Goal: Task Accomplishment & Management: Use online tool/utility

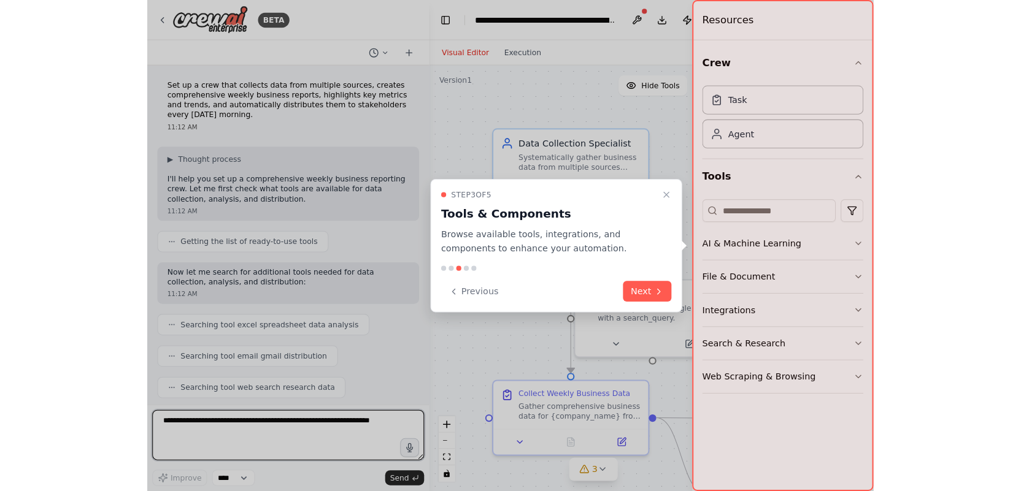
scroll to position [1143, 0]
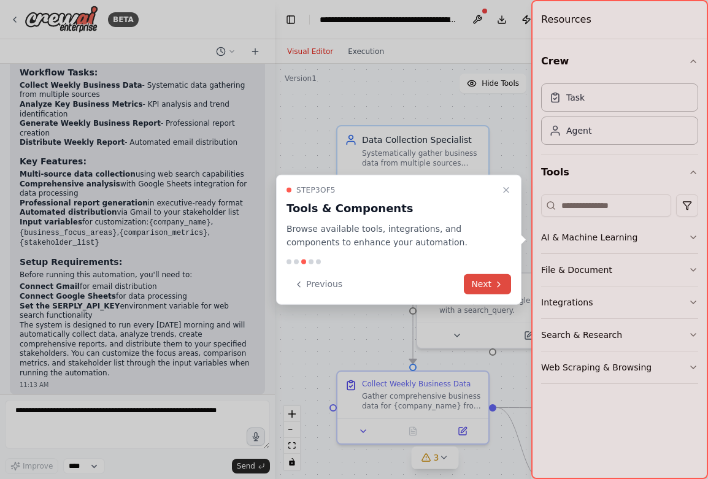
click at [490, 288] on button "Next" at bounding box center [487, 284] width 47 height 20
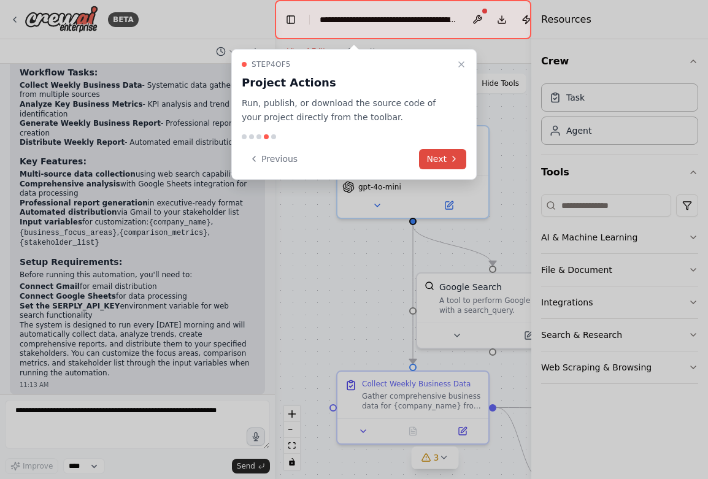
click at [439, 158] on button "Next" at bounding box center [442, 159] width 47 height 20
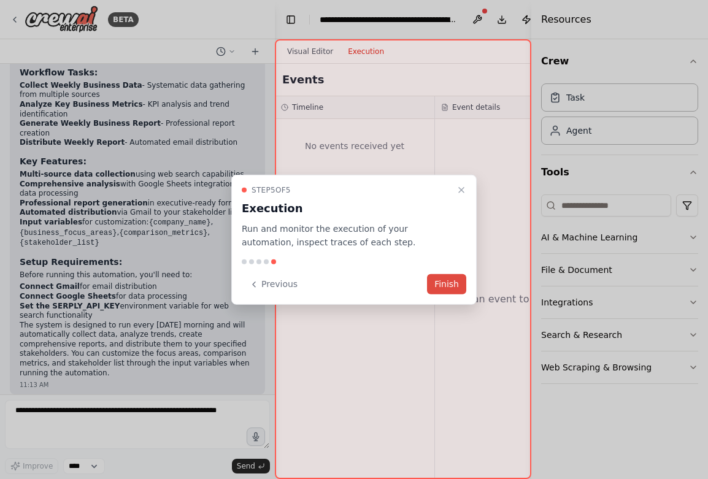
click at [439, 283] on button "Finish" at bounding box center [446, 284] width 39 height 20
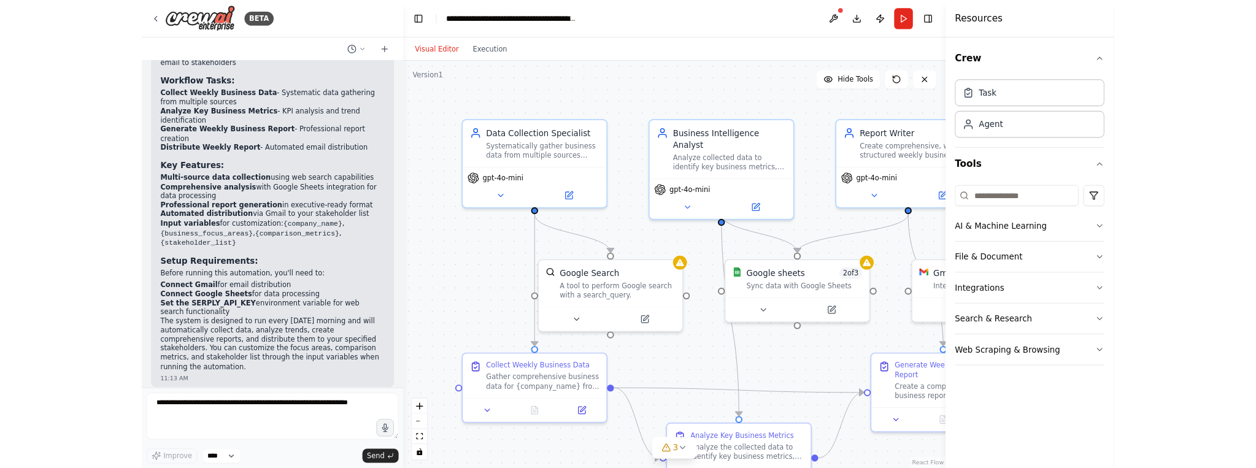
scroll to position [1130, 0]
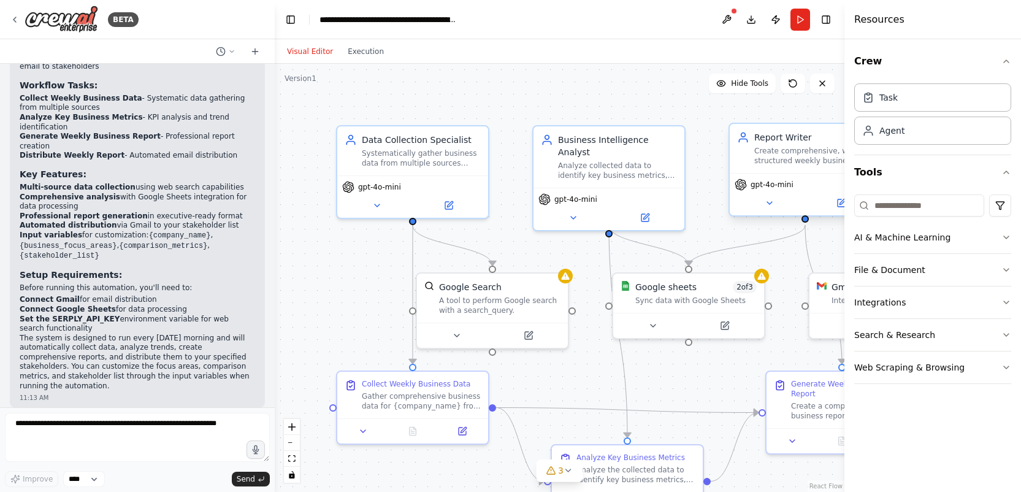
click at [707, 151] on div "Create comprehensive, well-structured weekly business reports for {company_name…" at bounding box center [813, 156] width 119 height 20
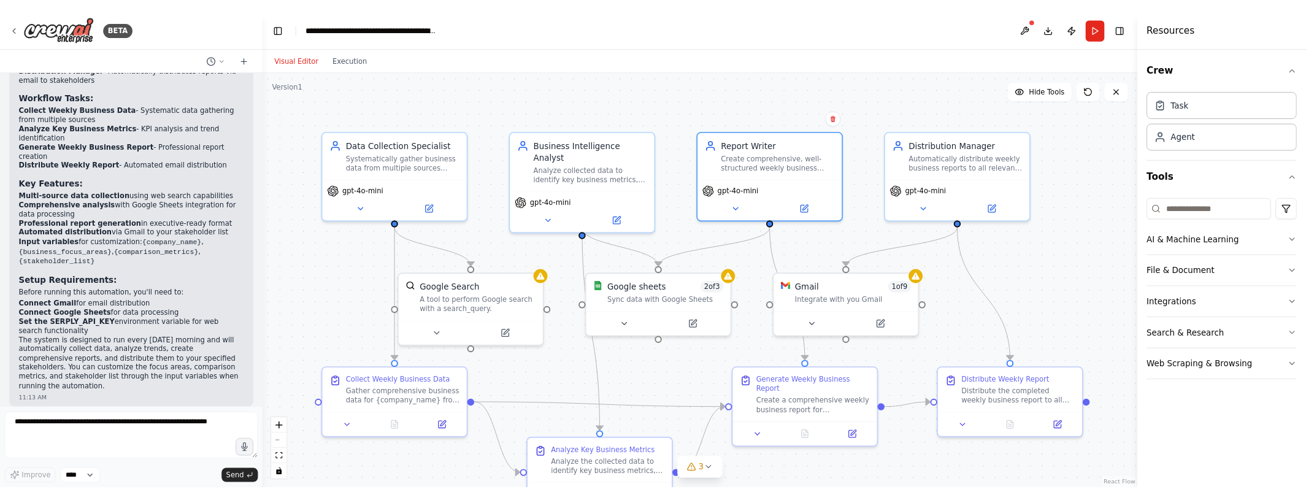
scroll to position [1122, 0]
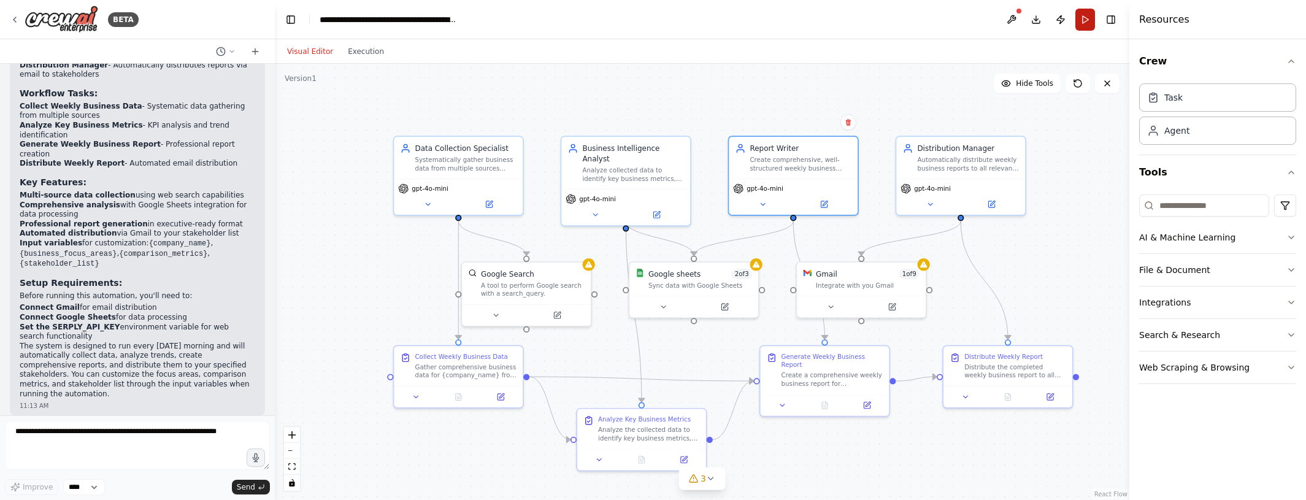
click at [707, 17] on button "Run" at bounding box center [1085, 20] width 20 height 22
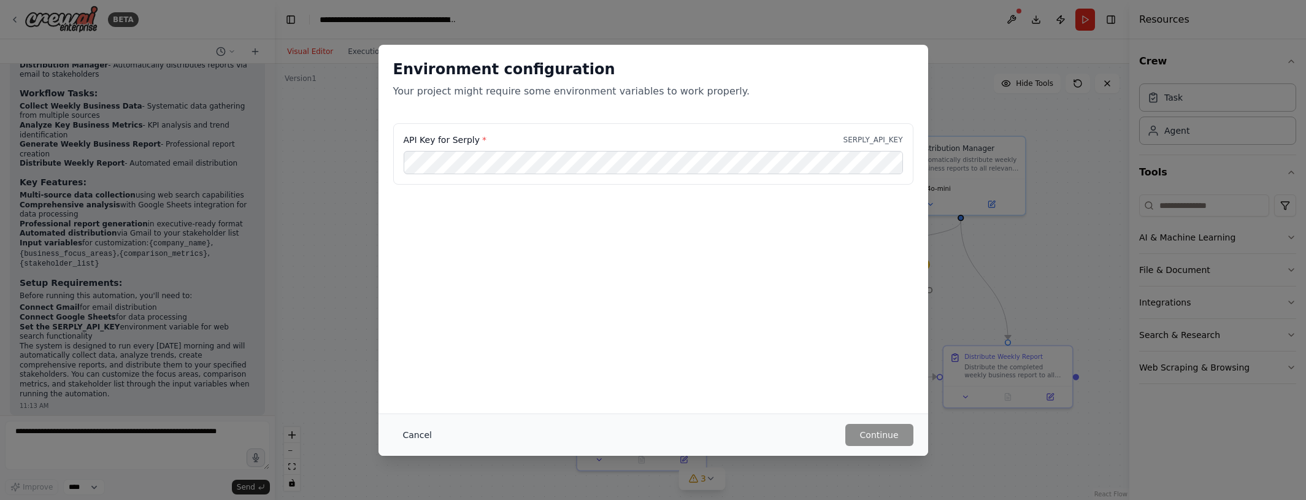
click at [405, 436] on button "Cancel" at bounding box center [417, 435] width 48 height 22
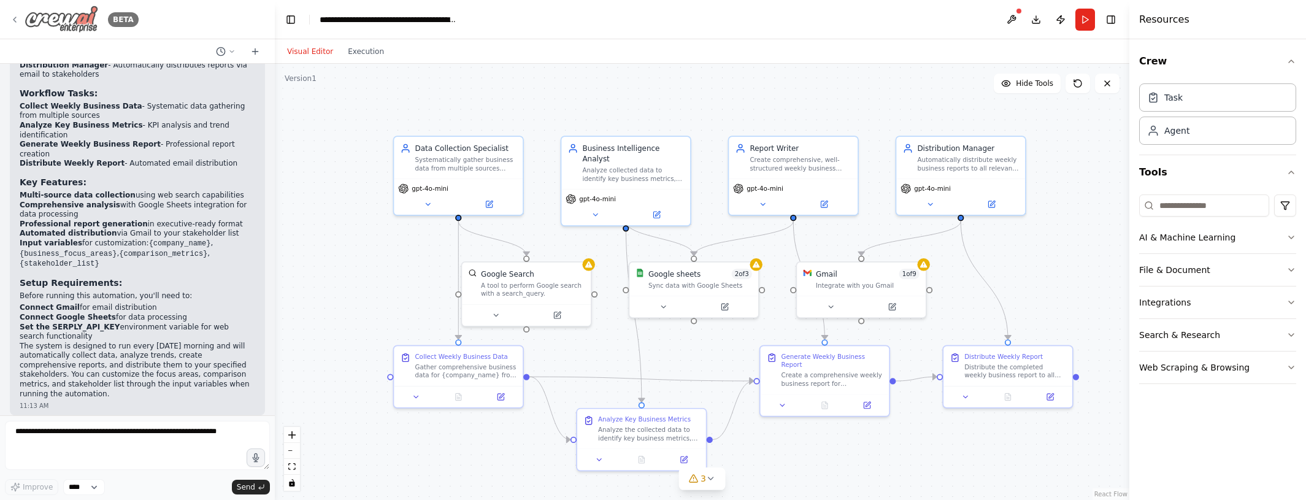
click at [12, 16] on icon at bounding box center [15, 20] width 10 height 10
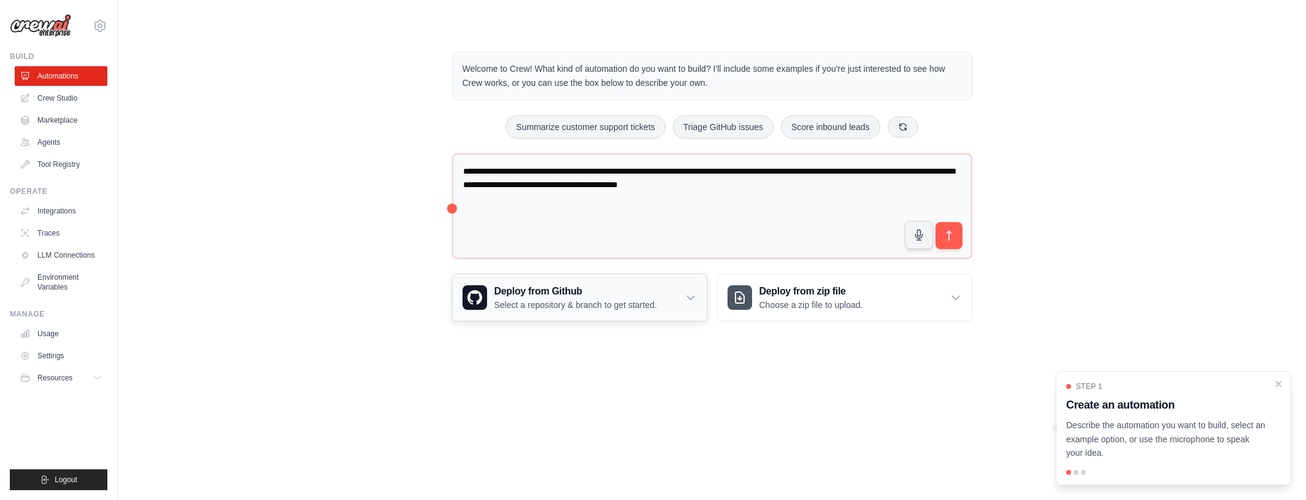
click at [692, 296] on icon at bounding box center [691, 297] width 12 height 12
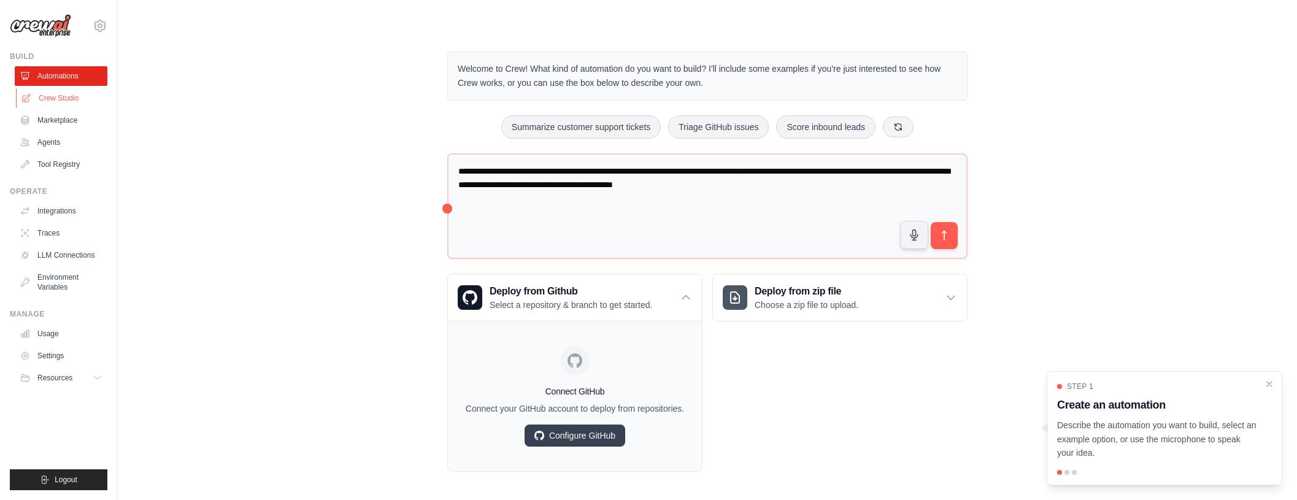
click at [55, 101] on link "Crew Studio" at bounding box center [62, 98] width 93 height 20
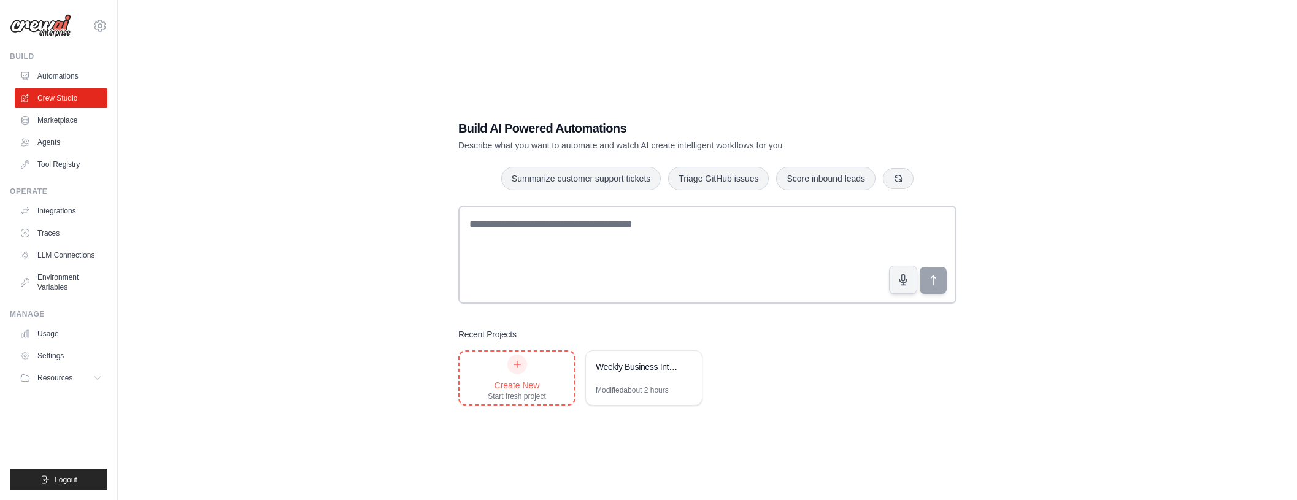
click at [520, 363] on icon at bounding box center [517, 364] width 10 height 10
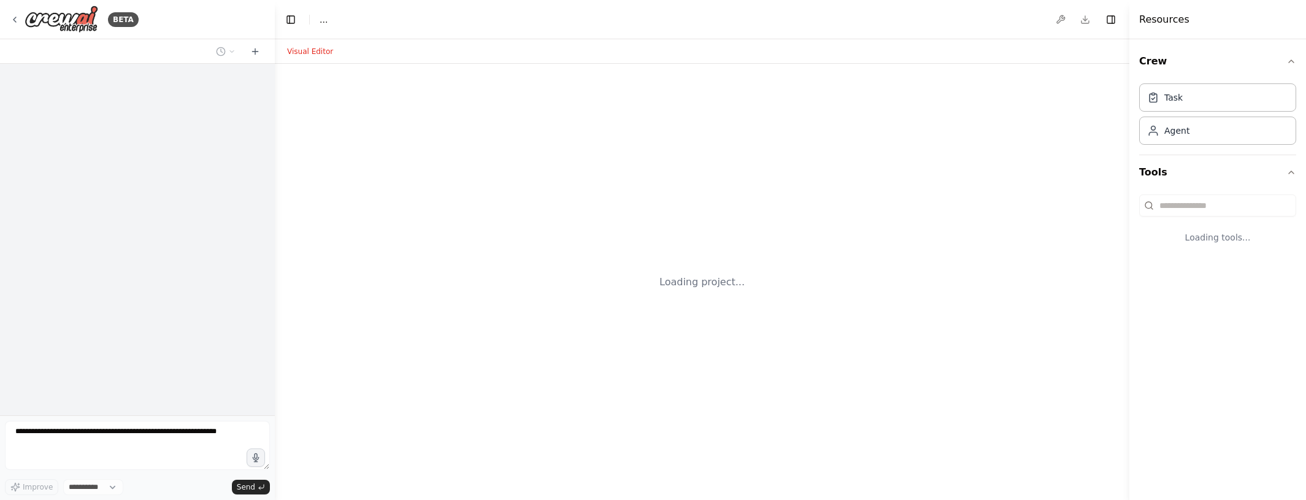
select select "****"
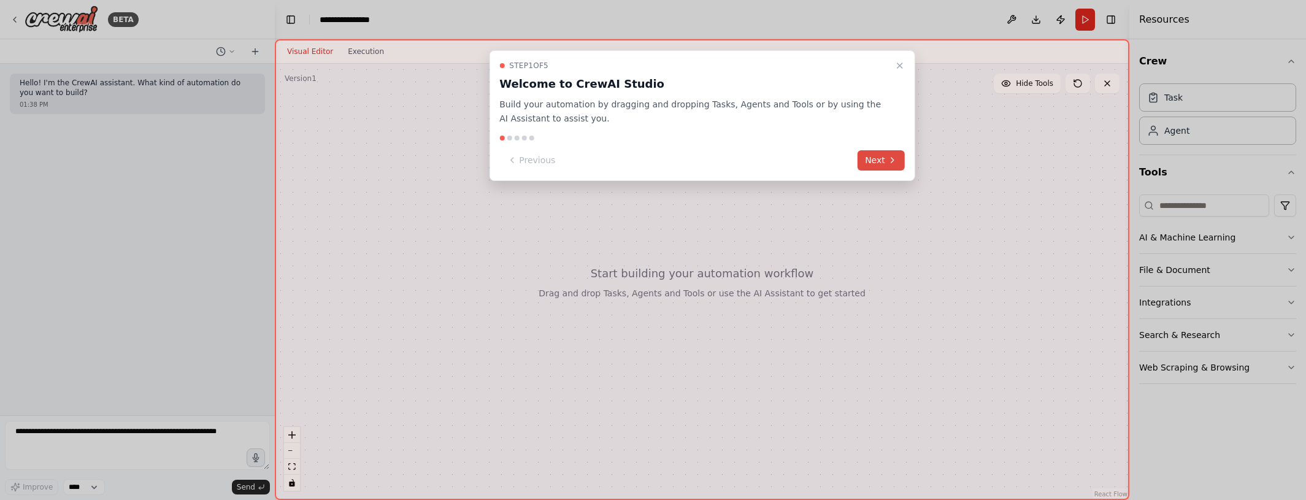
click at [889, 159] on icon at bounding box center [893, 160] width 10 height 10
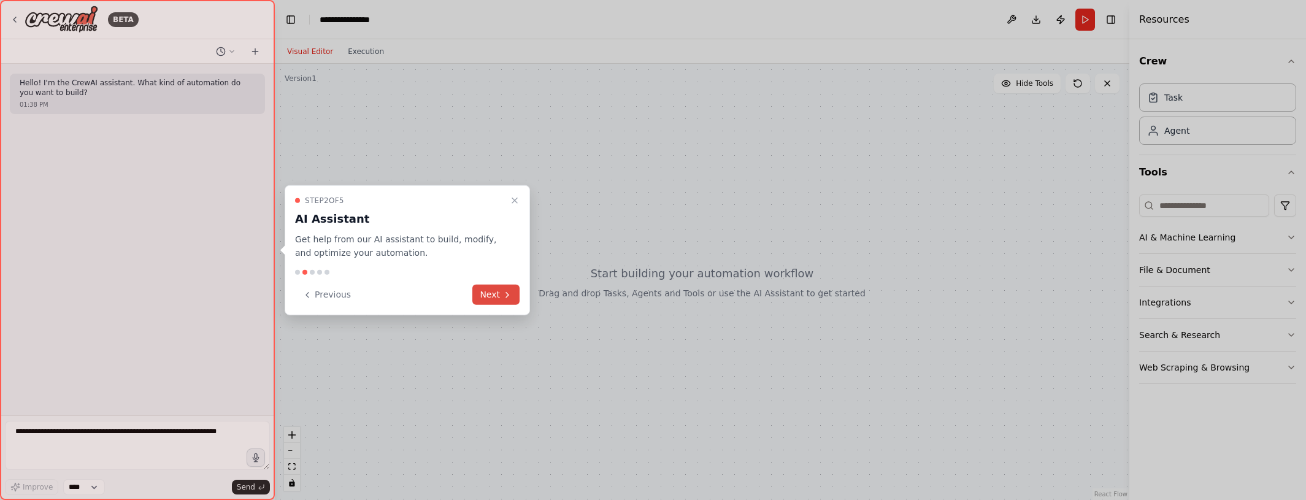
click at [500, 294] on button "Next" at bounding box center [495, 295] width 47 height 20
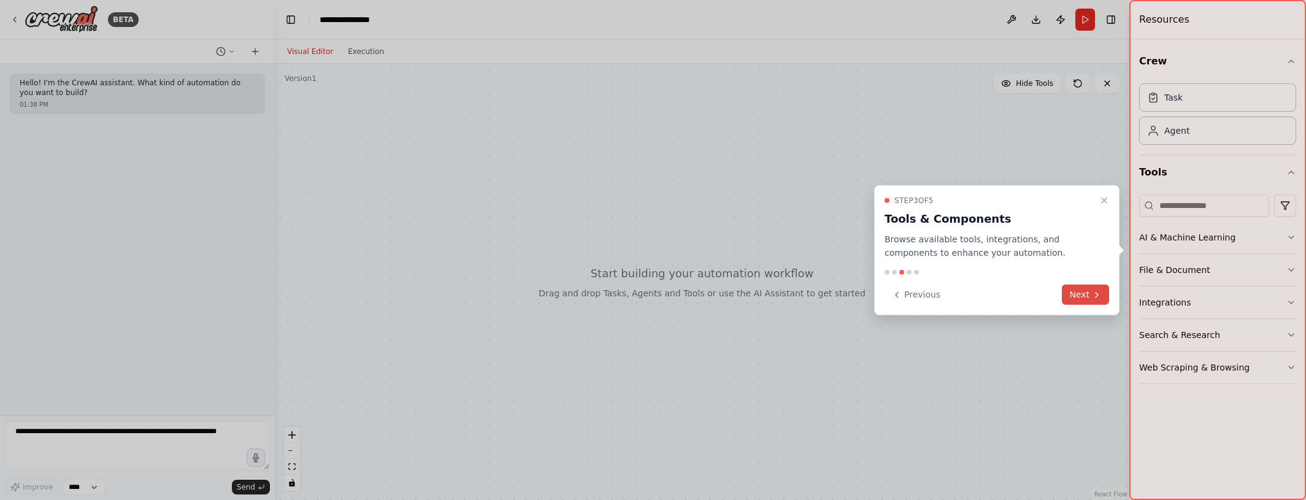
click at [1086, 297] on button "Next" at bounding box center [1085, 295] width 47 height 20
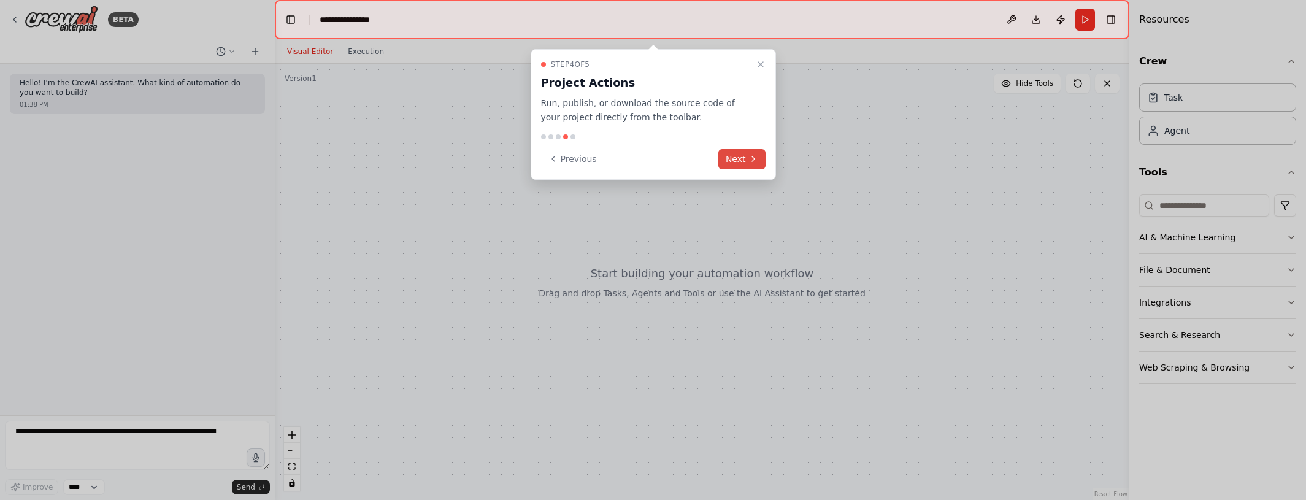
click at [747, 158] on button "Next" at bounding box center [741, 159] width 47 height 20
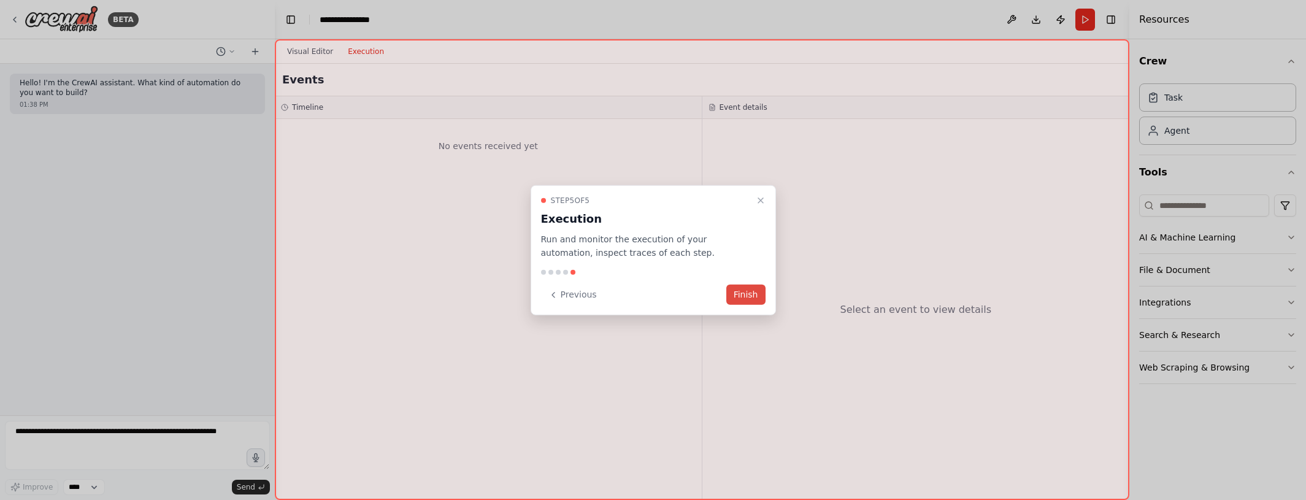
click at [754, 293] on button "Finish" at bounding box center [745, 295] width 39 height 20
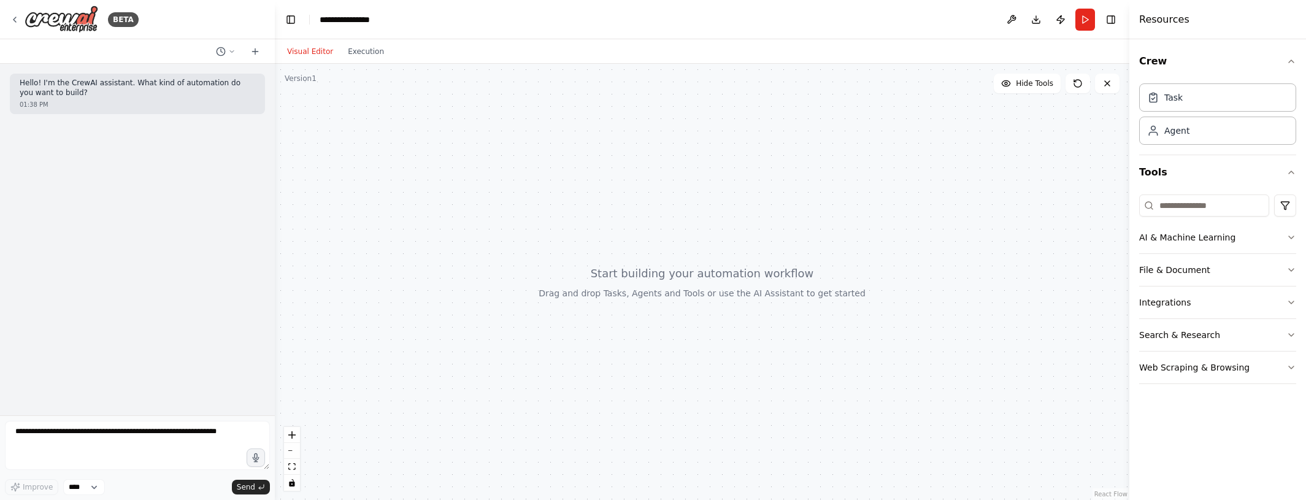
click at [361, 43] on div "Visual Editor Execution" at bounding box center [336, 51] width 112 height 25
click at [363, 54] on button "Execution" at bounding box center [365, 51] width 51 height 15
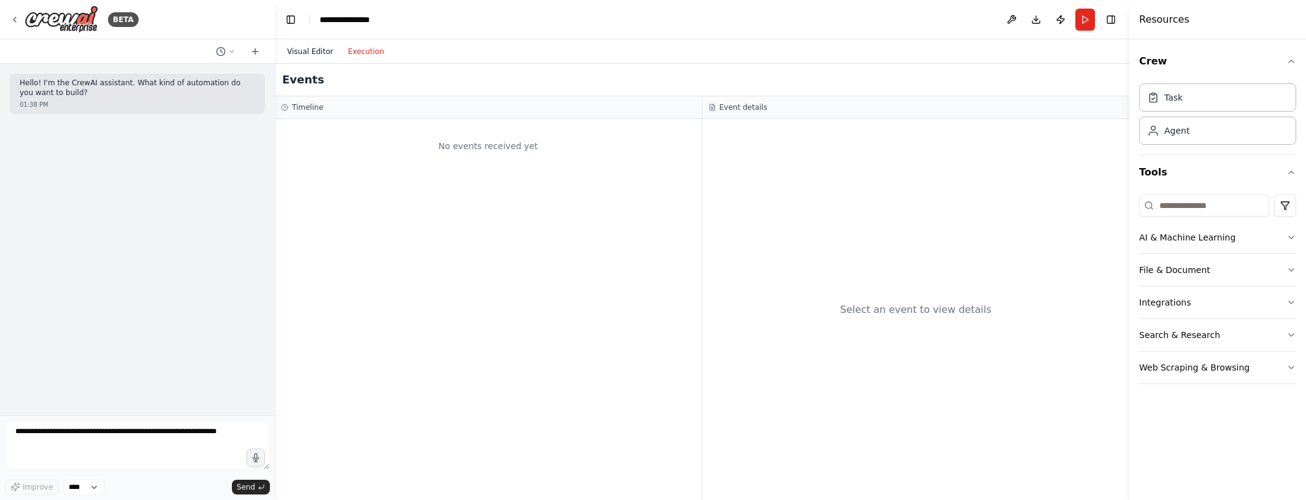
click at [312, 51] on button "Visual Editor" at bounding box center [310, 51] width 61 height 15
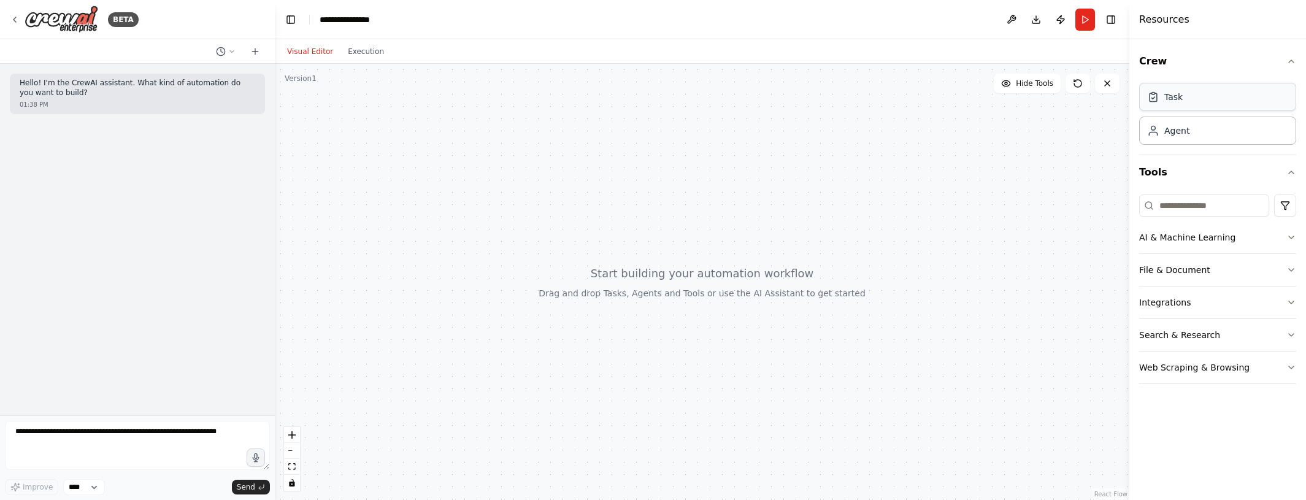
click at [1202, 101] on div "Task" at bounding box center [1217, 97] width 157 height 28
click at [1202, 132] on div "Agent" at bounding box center [1217, 130] width 157 height 28
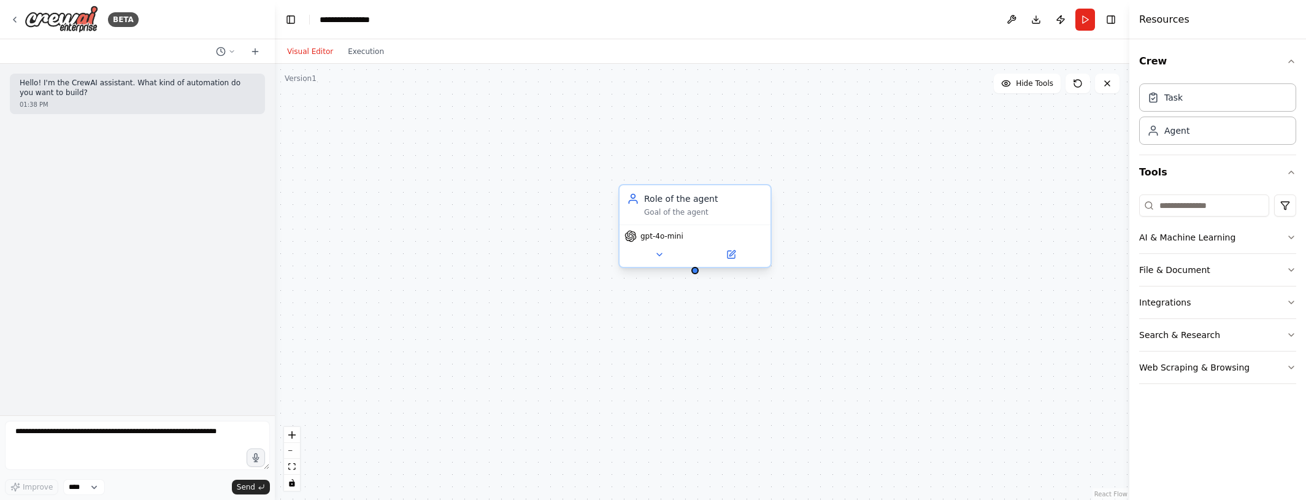
click at [727, 218] on div "Role of the agent Goal of the agent" at bounding box center [695, 204] width 151 height 39
click at [764, 175] on icon at bounding box center [761, 172] width 7 height 7
click at [763, 174] on icon at bounding box center [761, 173] width 5 height 7
click at [762, 172] on icon at bounding box center [761, 172] width 7 height 7
click at [724, 174] on button "Confirm" at bounding box center [727, 173] width 44 height 15
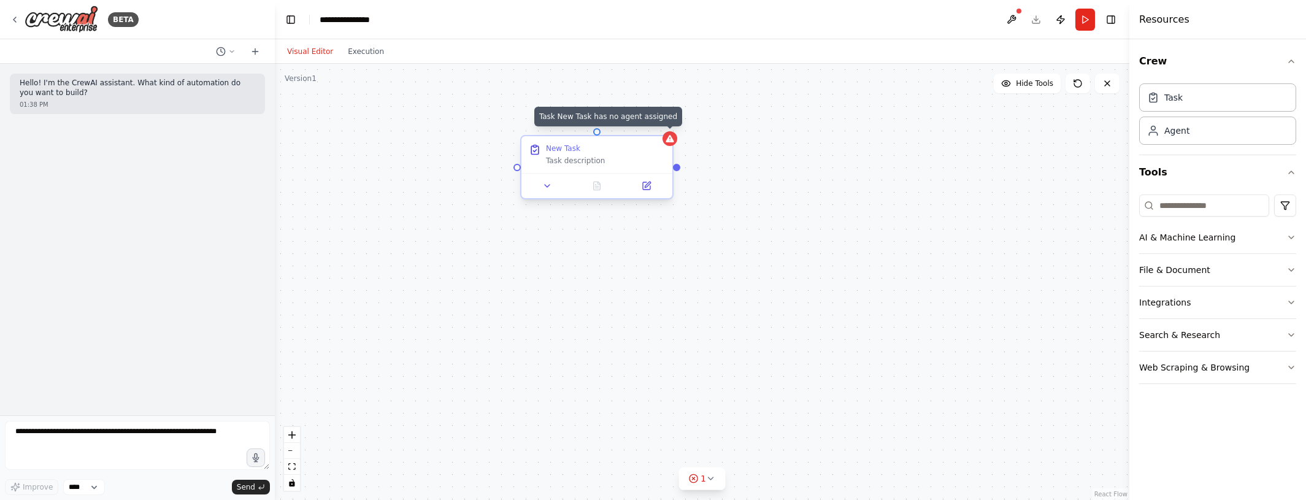
click at [670, 142] on icon at bounding box center [670, 138] width 8 height 7
click at [662, 126] on icon at bounding box center [662, 124] width 7 height 7
click at [610, 127] on button "Confirm" at bounding box center [629, 125] width 44 height 15
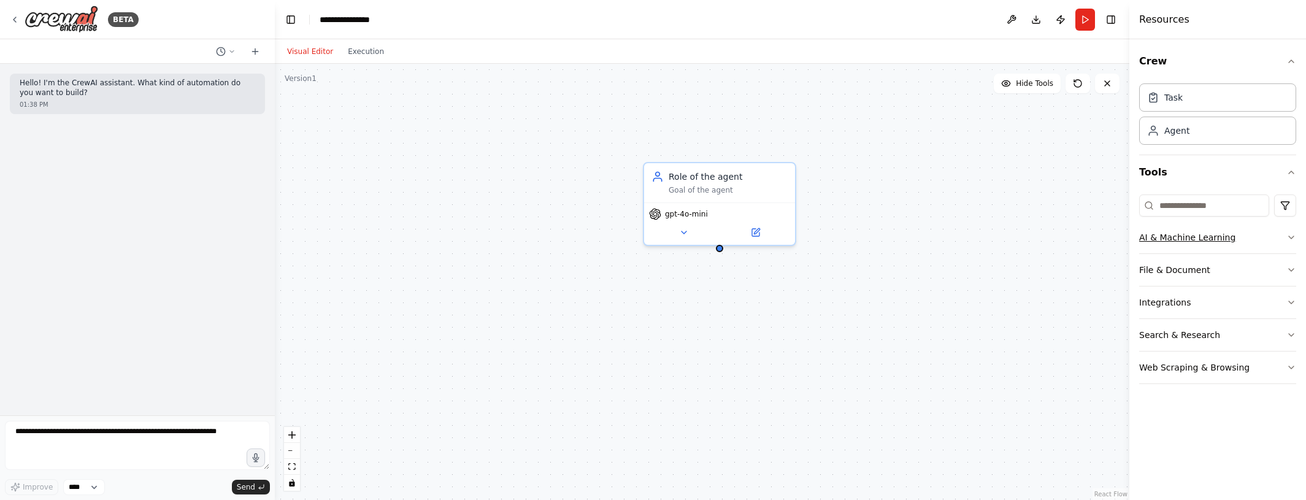
click at [1291, 237] on icon "button" at bounding box center [1291, 237] width 10 height 10
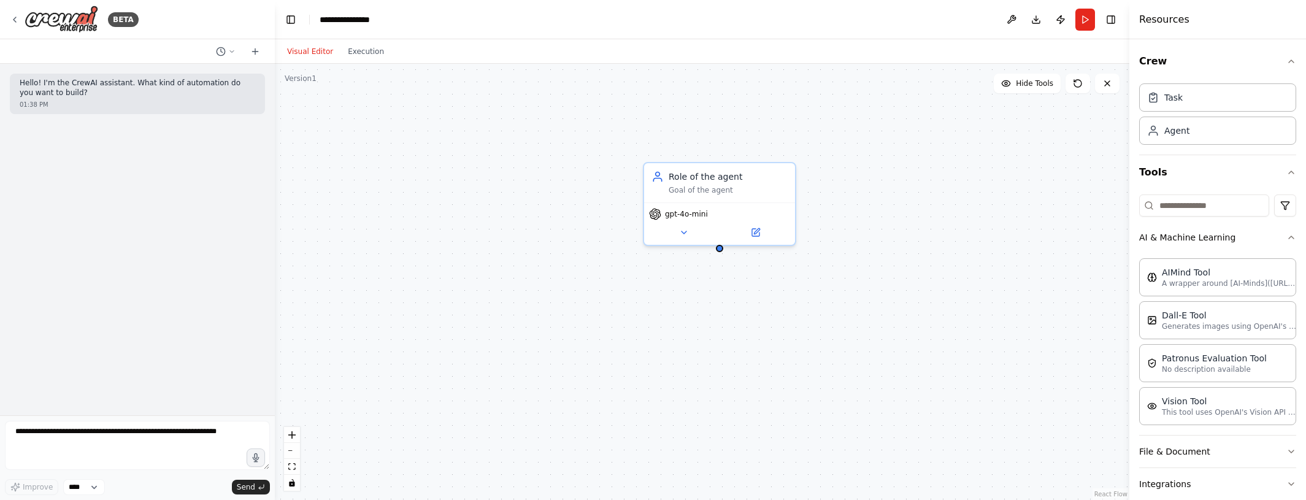
click at [1291, 236] on div "Crew Task Agent Tools AI & Machine Learning AIMind Tool A wrapper around [AI-Mi…" at bounding box center [1217, 269] width 177 height 461
click at [1289, 237] on icon "button" at bounding box center [1291, 237] width 5 height 2
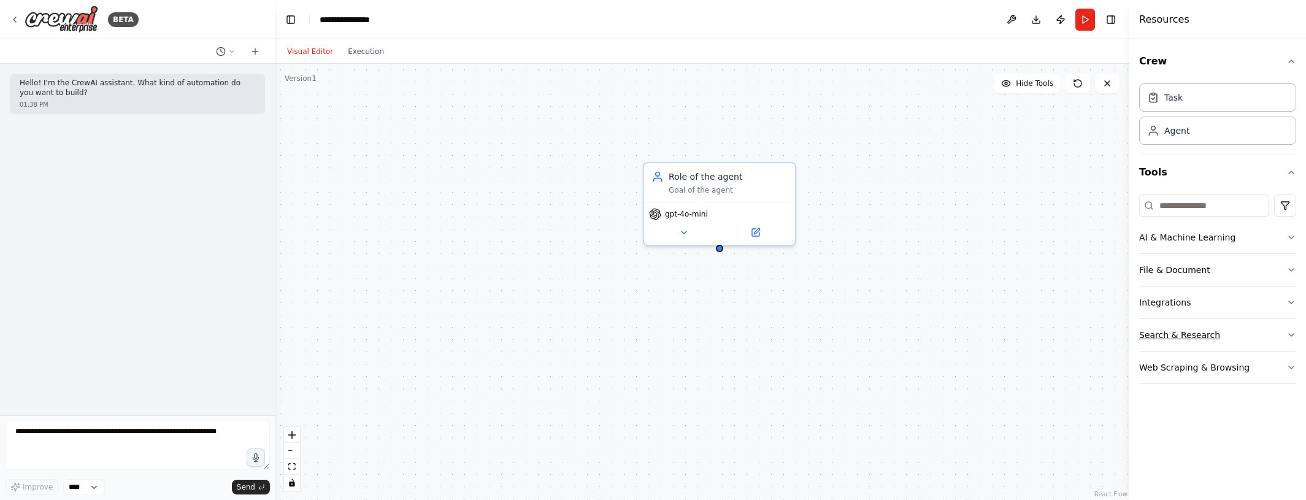
click at [1291, 334] on icon "button" at bounding box center [1291, 335] width 10 height 10
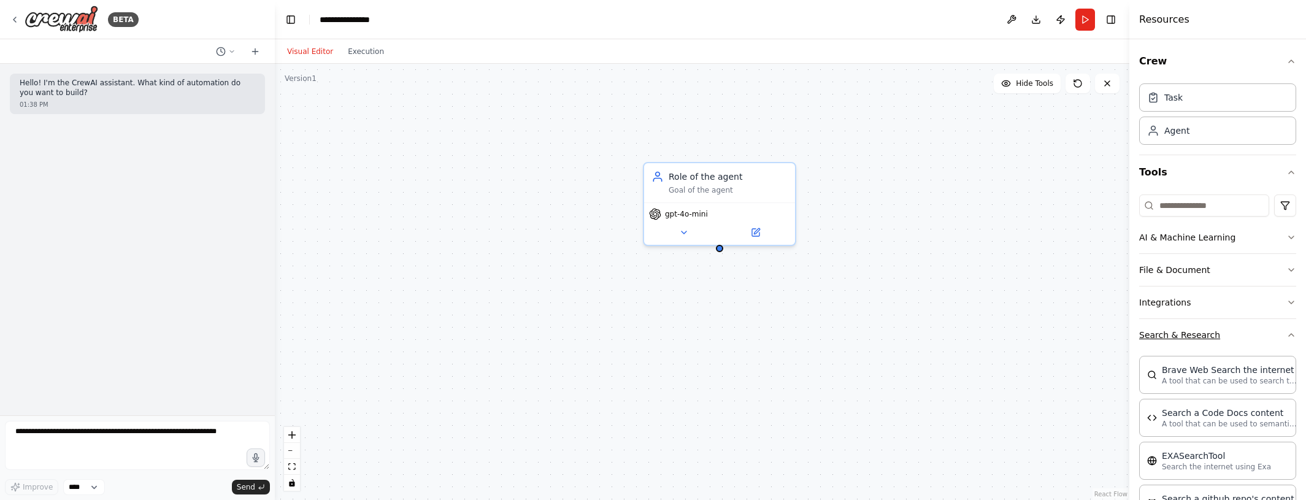
click at [1291, 334] on div "Crew Task Agent Tools AI & Machine Learning File & Document Integrations Search…" at bounding box center [1217, 269] width 177 height 461
click at [1286, 335] on icon "button" at bounding box center [1291, 335] width 10 height 10
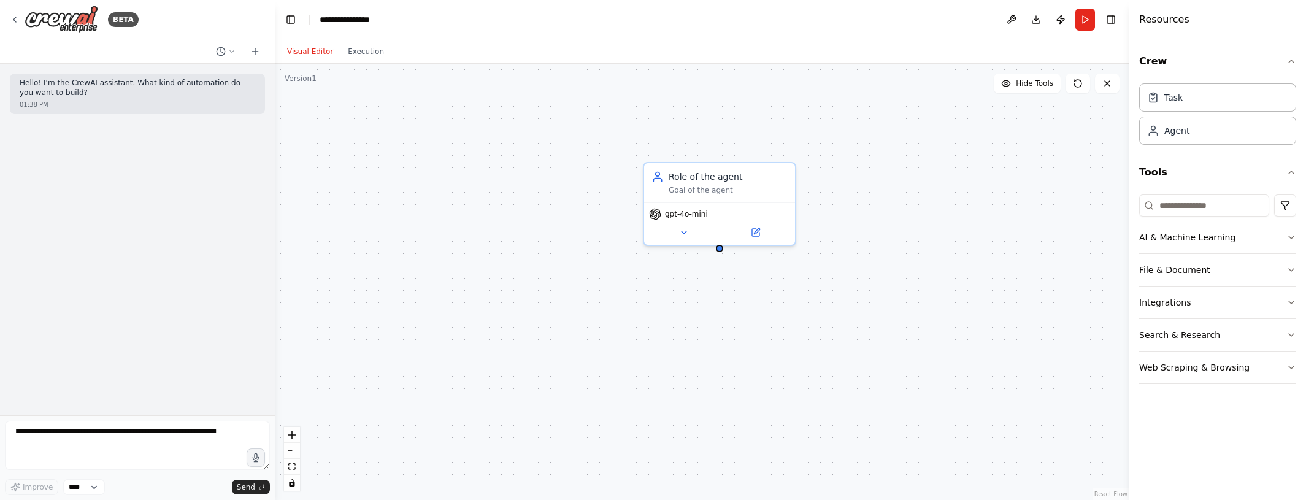
click at [1278, 335] on button "Search & Research" at bounding box center [1217, 335] width 157 height 32
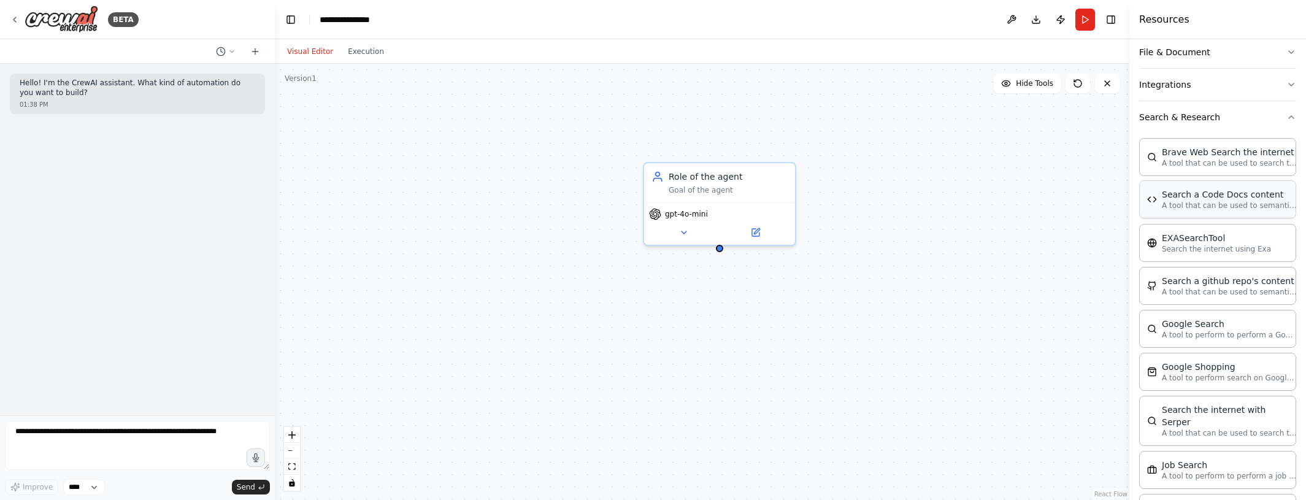
scroll to position [215, 0]
click at [1286, 118] on icon "button" at bounding box center [1291, 120] width 10 height 10
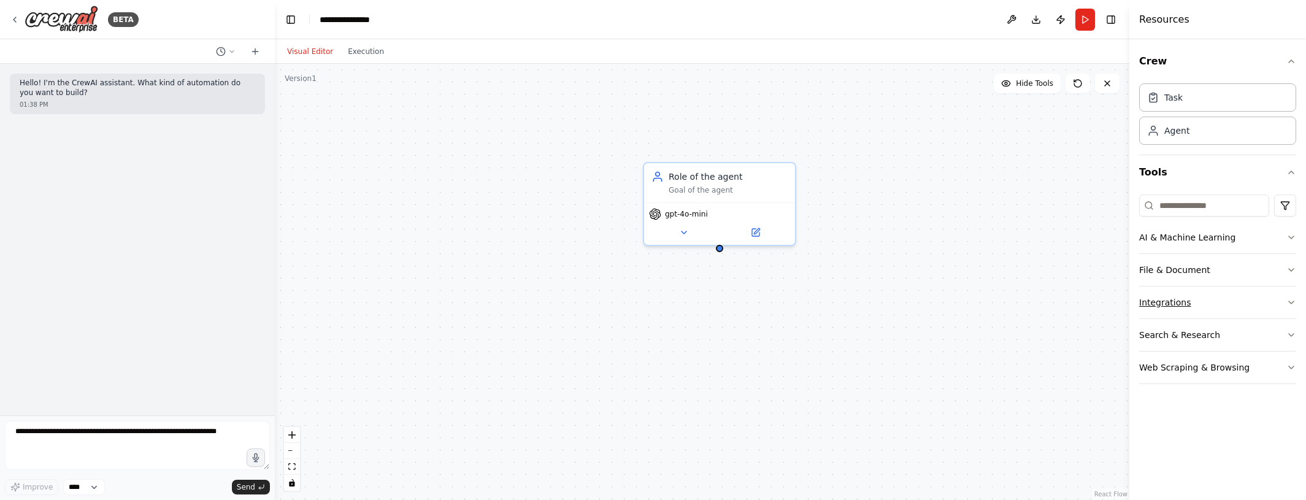
click at [1293, 301] on icon "button" at bounding box center [1291, 302] width 5 height 2
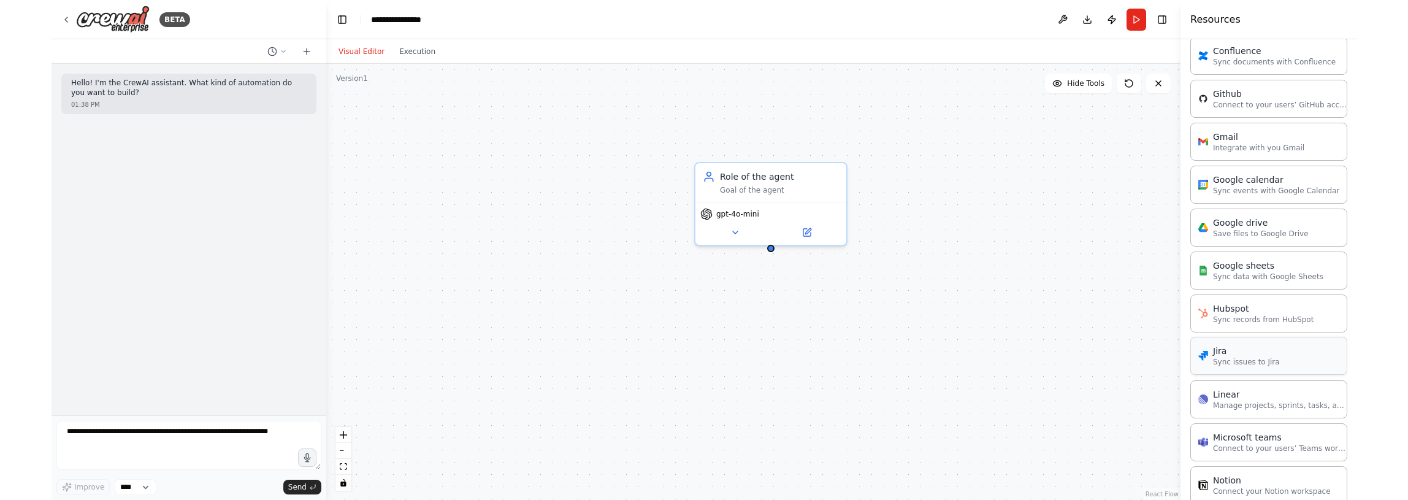
scroll to position [429, 0]
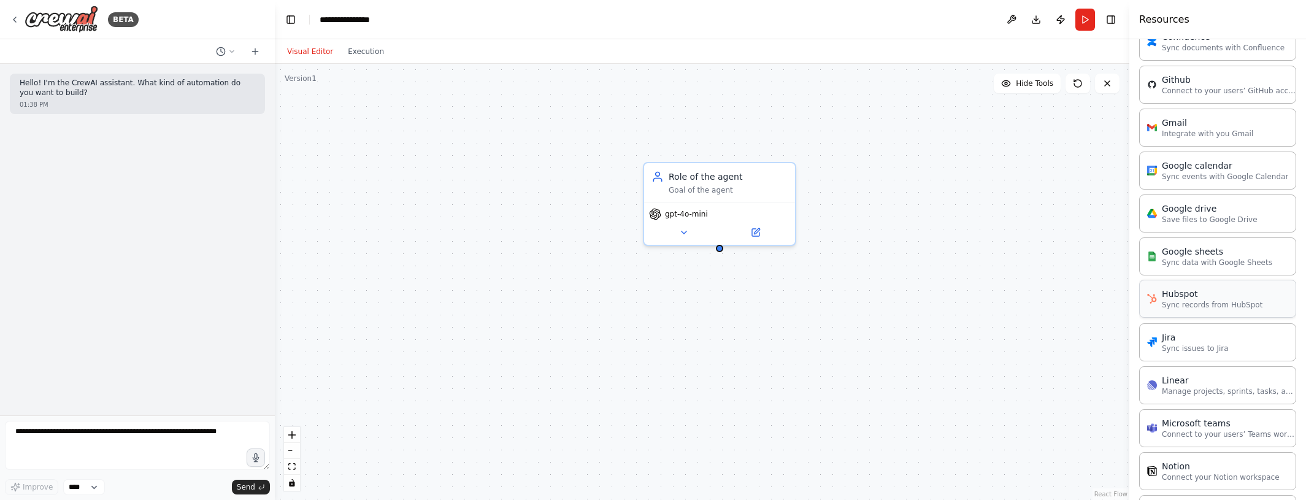
click at [1213, 309] on p "Sync records from HubSpot" at bounding box center [1212, 305] width 101 height 10
click at [1183, 302] on p "Sync records from HubSpot" at bounding box center [1212, 305] width 101 height 10
click at [1031, 258] on div "Role of the agent Goal of the agent gpt-4o-mini Hubspot 0 of 32 Sync records fr…" at bounding box center [702, 282] width 854 height 436
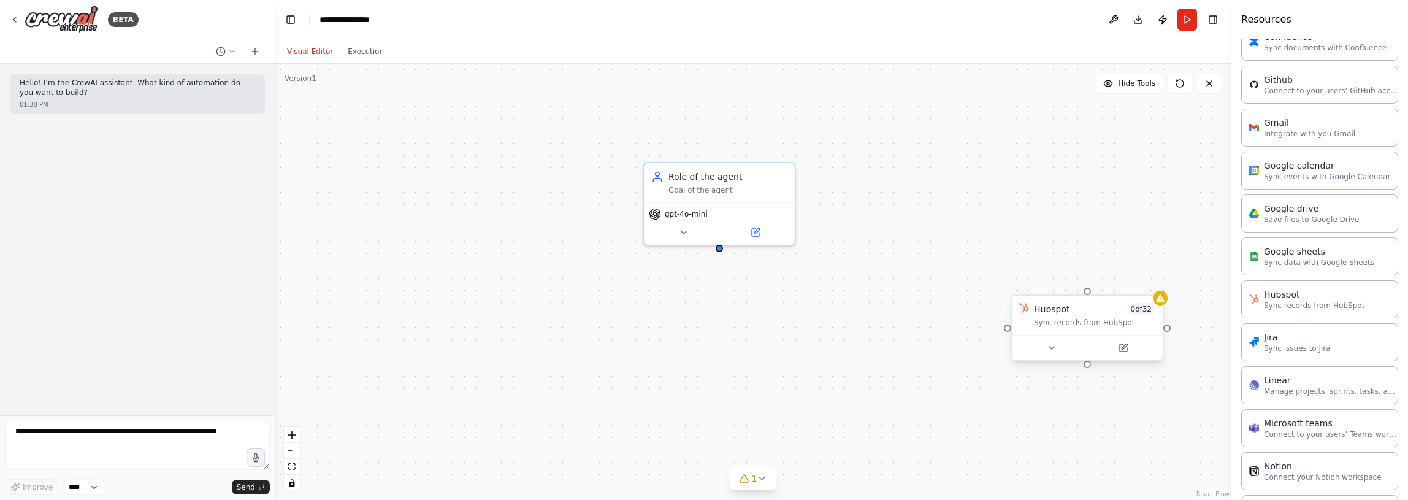
click at [1138, 329] on div "Hubspot 0 of 32 Sync records from HubSpot" at bounding box center [1087, 315] width 151 height 39
click at [1156, 302] on icon at bounding box center [1161, 298] width 10 height 10
click at [1153, 282] on icon at bounding box center [1153, 283] width 5 height 7
click at [1126, 283] on button "Confirm" at bounding box center [1119, 283] width 44 height 15
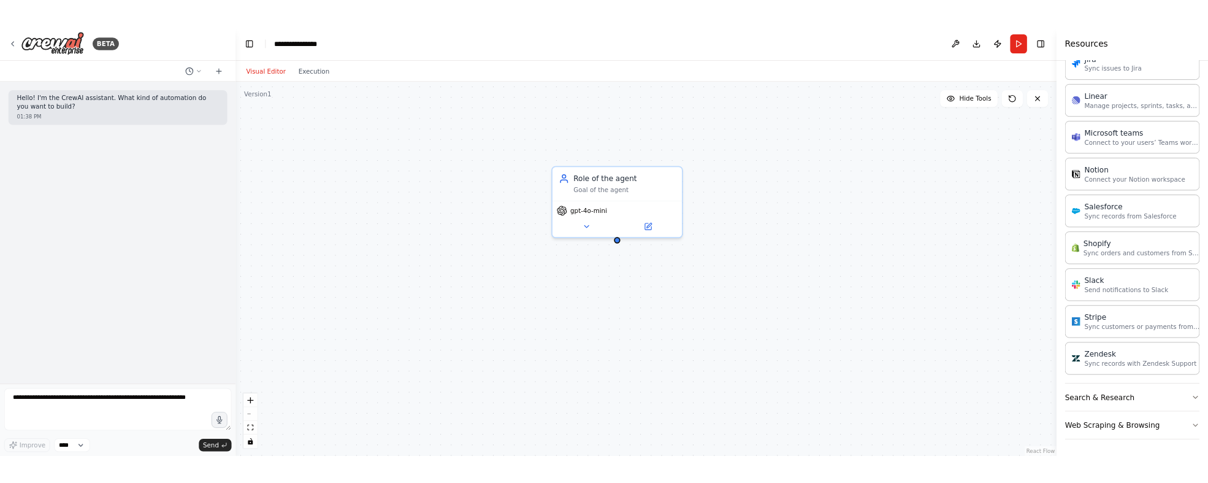
scroll to position [229, 0]
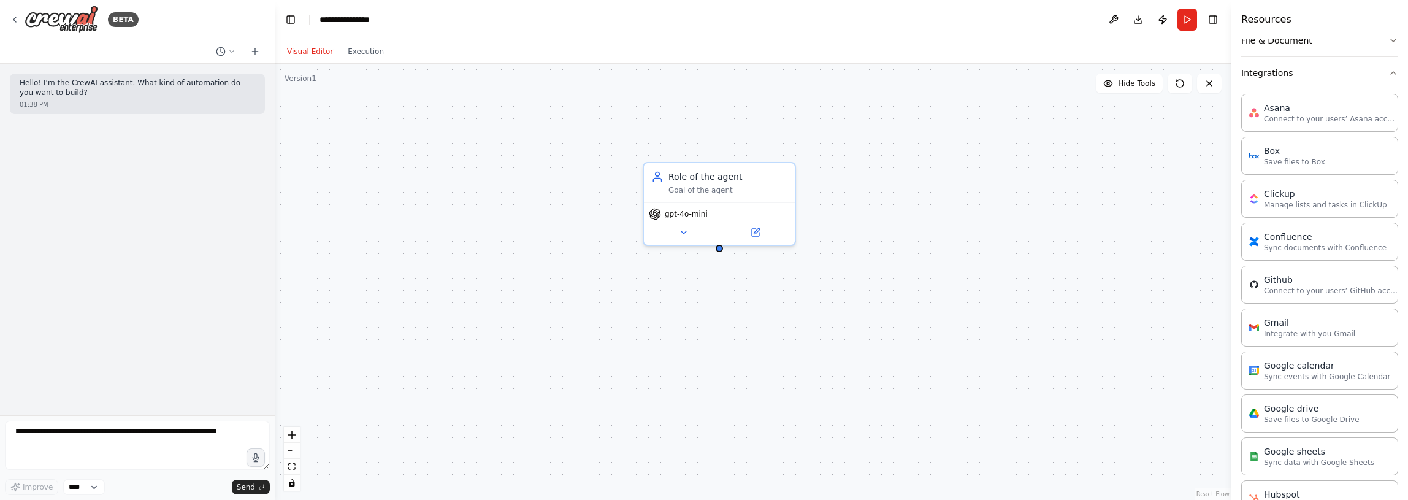
click at [1011, 239] on div "Role of the agent Goal of the agent gpt-4o-mini" at bounding box center [753, 282] width 957 height 436
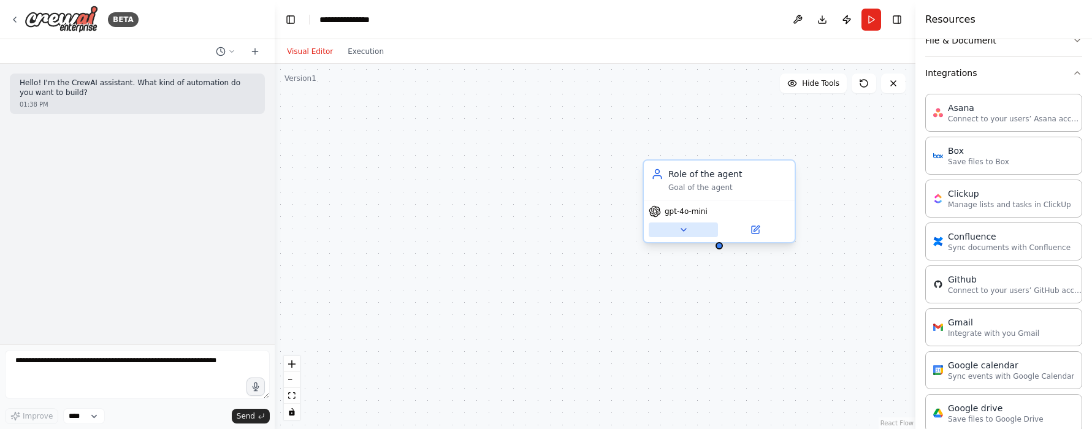
click at [683, 228] on icon at bounding box center [684, 230] width 10 height 10
click at [700, 215] on span "gpt-4o-mini" at bounding box center [686, 212] width 43 height 10
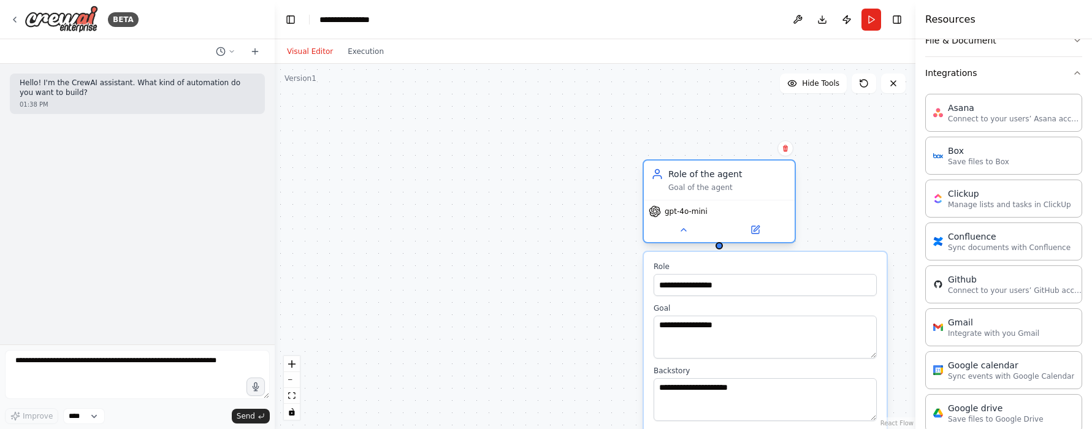
click at [699, 213] on span "gpt-4o-mini" at bounding box center [686, 212] width 43 height 10
click at [699, 208] on span "gpt-4o-mini" at bounding box center [686, 212] width 43 height 10
click at [743, 183] on div "Goal of the agent" at bounding box center [728, 188] width 119 height 10
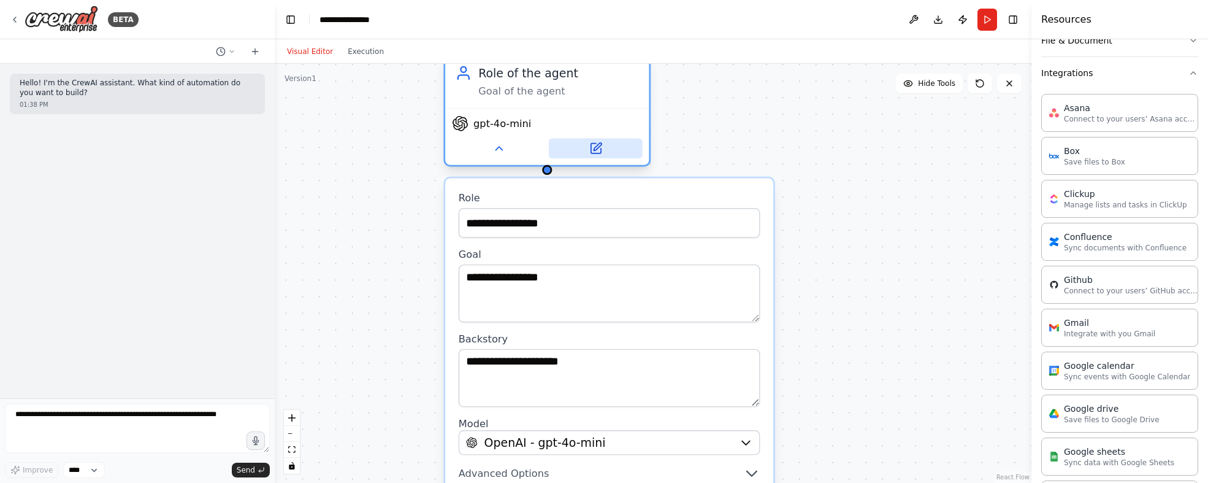
drag, startPoint x: 689, startPoint y: 159, endPoint x: 594, endPoint y: 143, distance: 97.1
click at [588, 110] on div "gpt-4o-mini" at bounding box center [547, 136] width 204 height 57
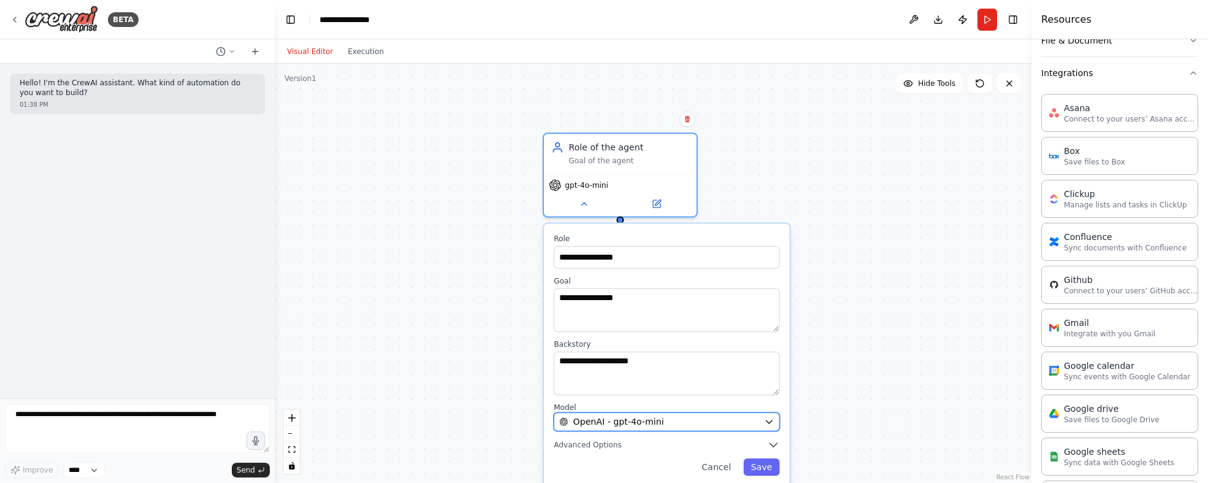
click at [773, 424] on icon "button" at bounding box center [769, 421] width 10 height 10
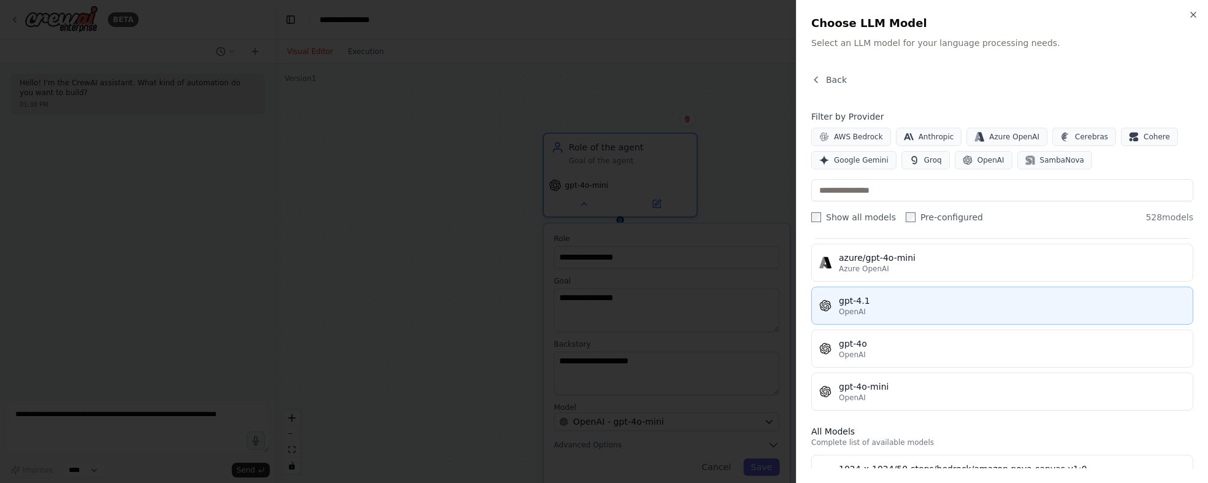
scroll to position [156, 0]
click at [859, 308] on div "gpt-4.1" at bounding box center [1012, 307] width 347 height 12
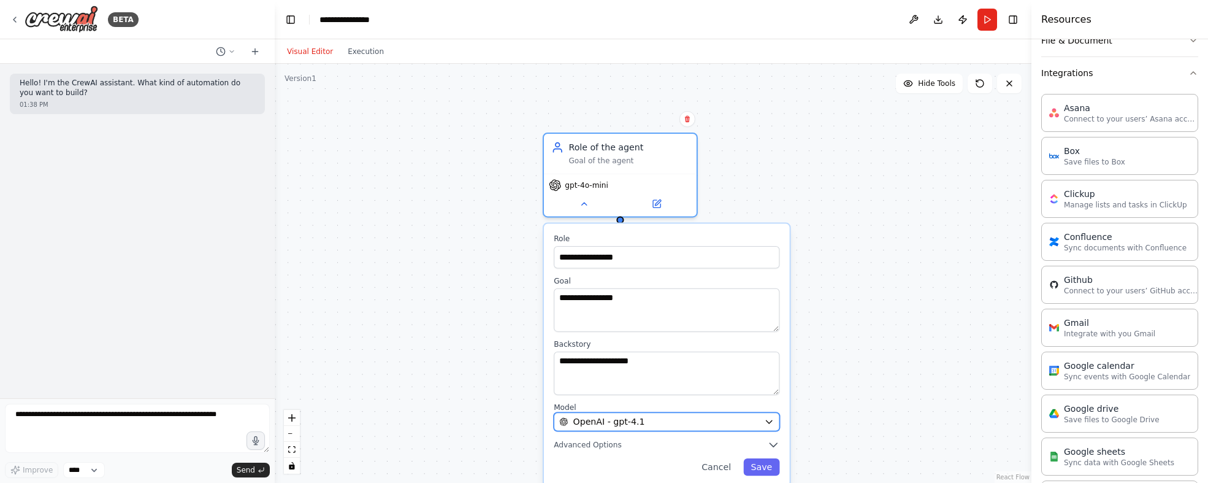
click at [771, 422] on icon "button" at bounding box center [769, 421] width 10 height 10
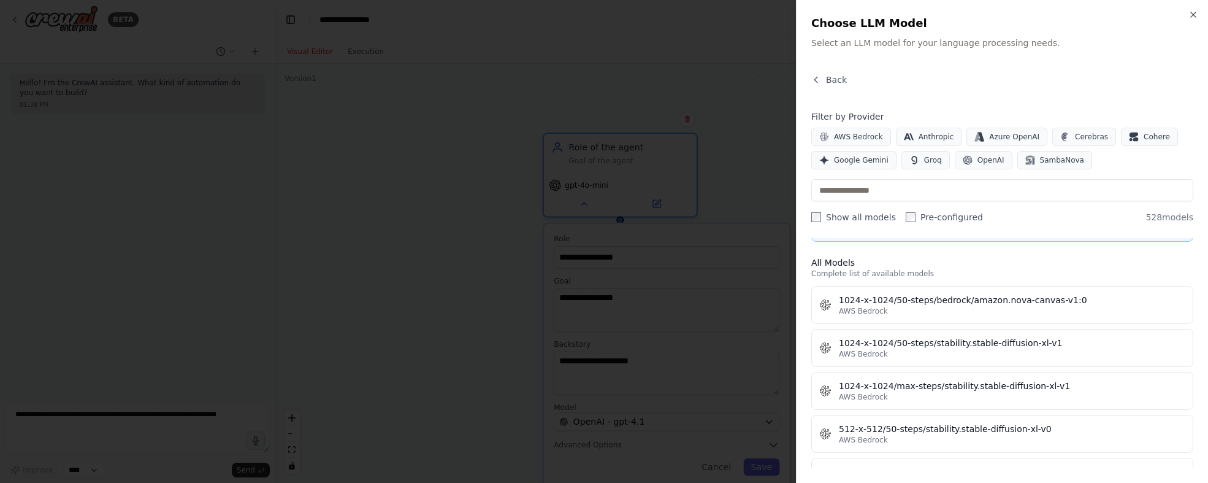
scroll to position [0, 0]
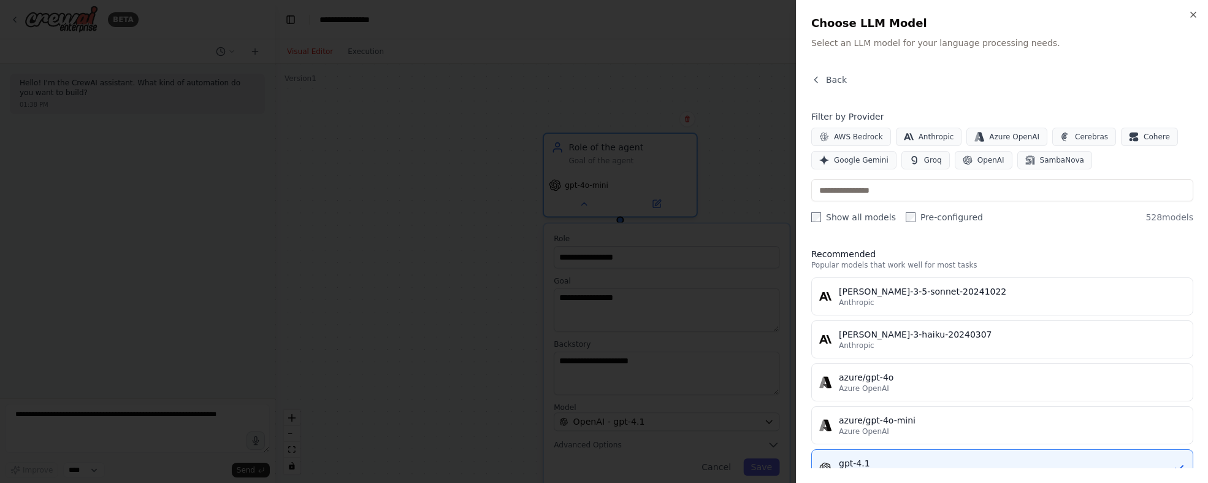
click at [710, 327] on div at bounding box center [604, 241] width 1208 height 483
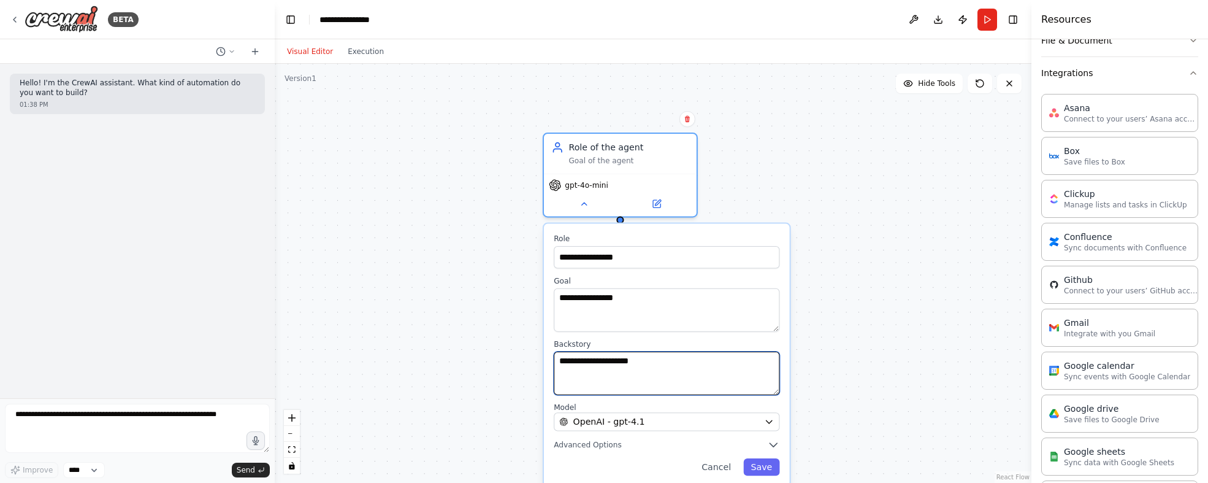
click at [655, 369] on textarea "**********" at bounding box center [667, 373] width 226 height 44
click at [774, 446] on icon "button" at bounding box center [773, 445] width 7 height 4
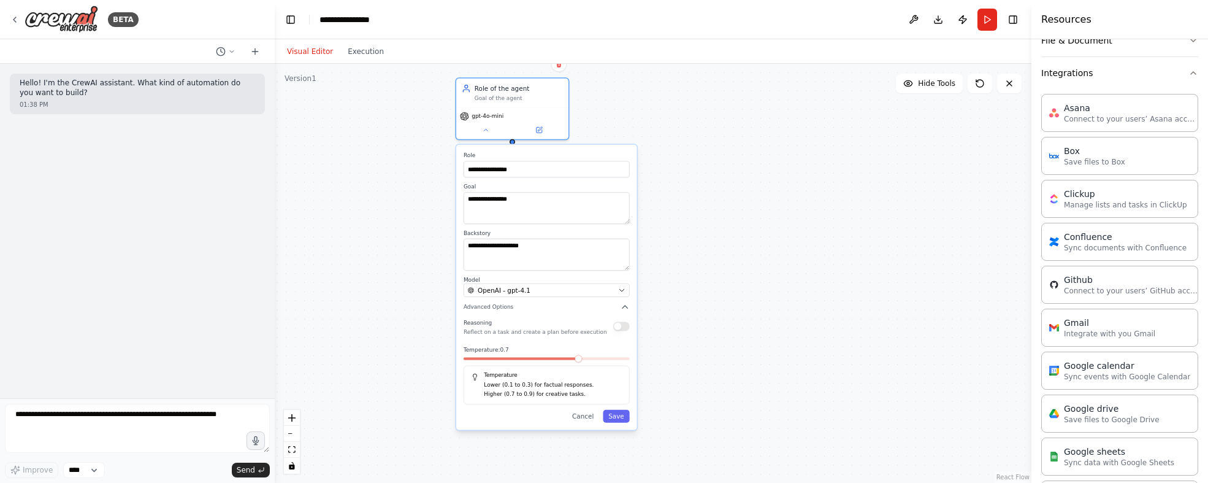
drag, startPoint x: 888, startPoint y: 356, endPoint x: 723, endPoint y: 232, distance: 206.0
click at [723, 232] on div "**********" at bounding box center [653, 273] width 757 height 419
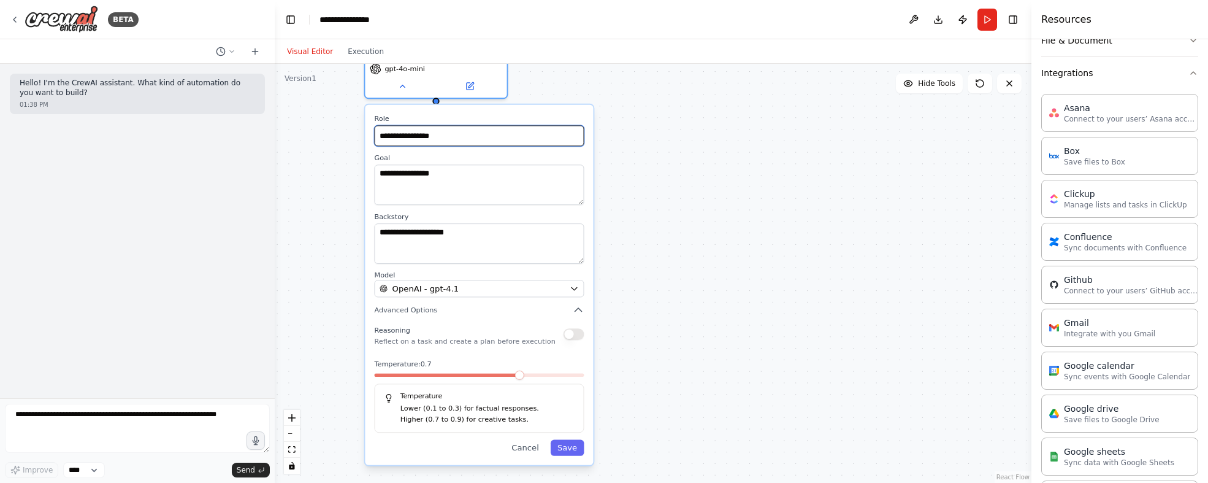
click at [429, 139] on input "**********" at bounding box center [479, 135] width 210 height 21
paste input "**********"
click at [523, 134] on input "**********" at bounding box center [479, 135] width 210 height 21
drag, startPoint x: 516, startPoint y: 137, endPoint x: 256, endPoint y: 128, distance: 260.8
click at [256, 128] on div "**********" at bounding box center [604, 241] width 1208 height 483
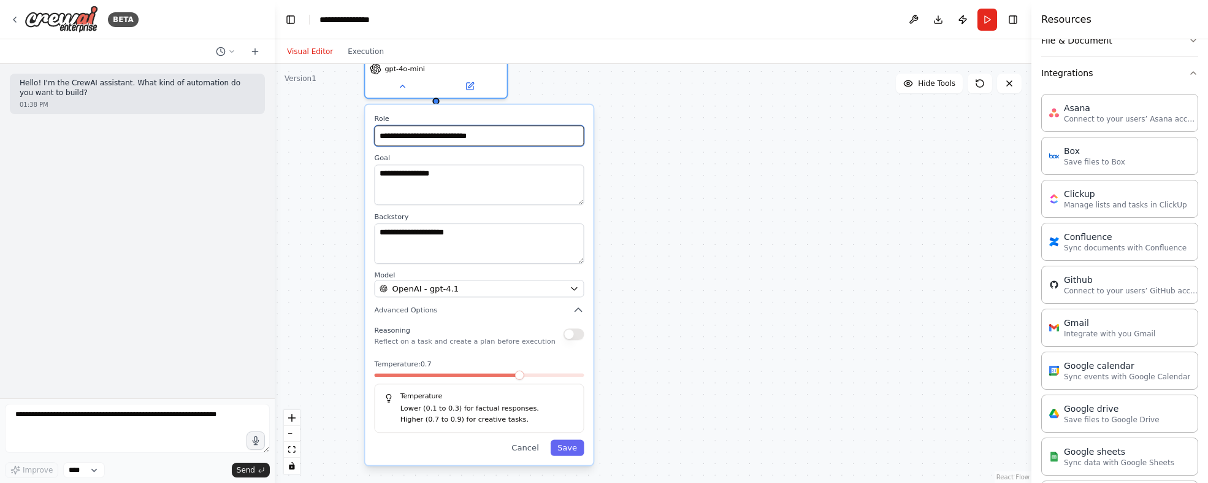
paste input "text"
type input "**********"
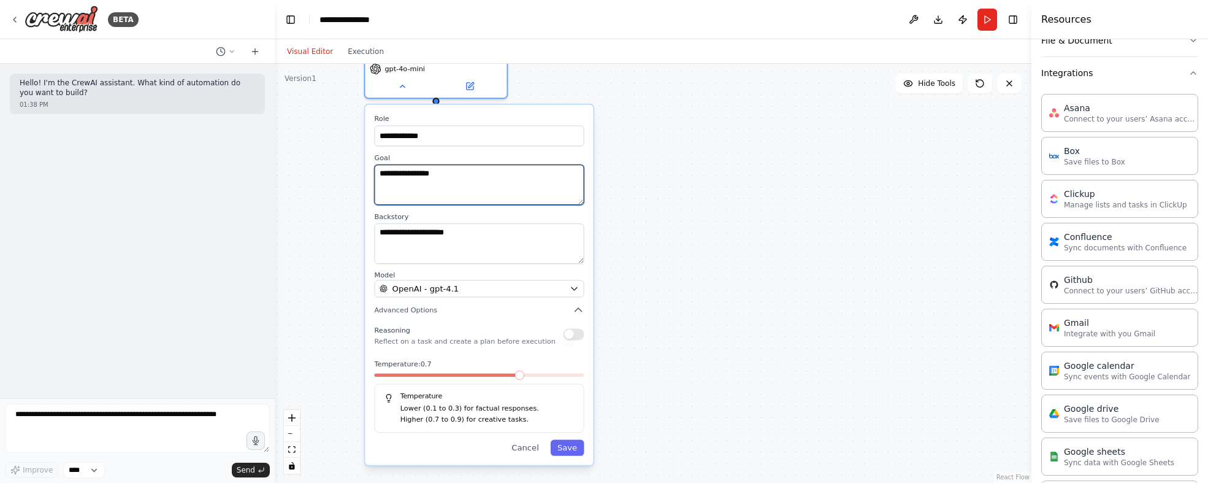
click at [455, 178] on textarea "**********" at bounding box center [479, 184] width 210 height 40
paste textarea "**********"
type textarea "**********"
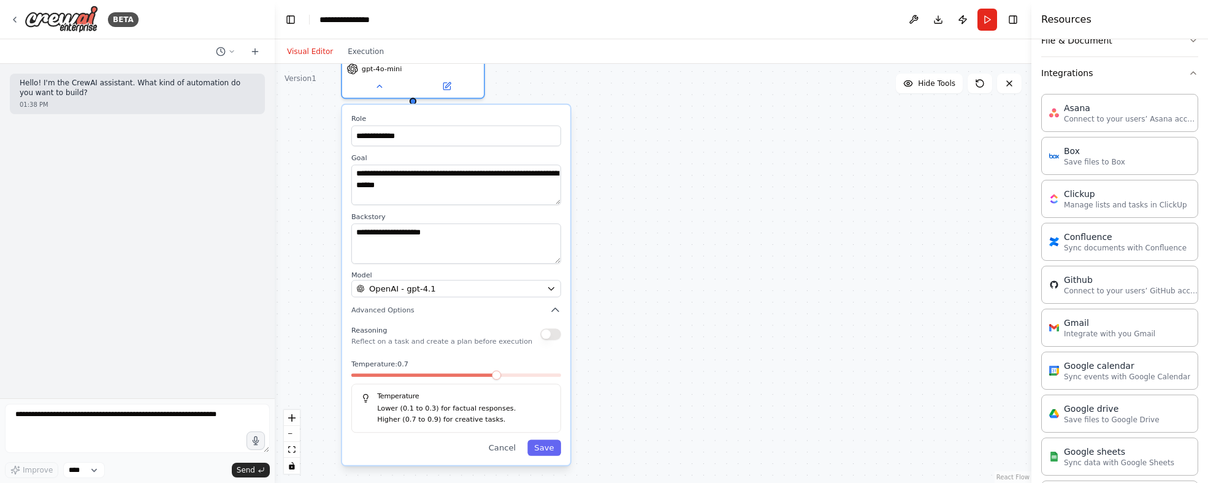
drag, startPoint x: 518, startPoint y: 380, endPoint x: 494, endPoint y: 377, distance: 24.1
click at [494, 377] on div at bounding box center [456, 377] width 210 height 8
click at [391, 372] on span at bounding box center [395, 374] width 9 height 9
click at [459, 235] on textarea "**********" at bounding box center [456, 243] width 210 height 40
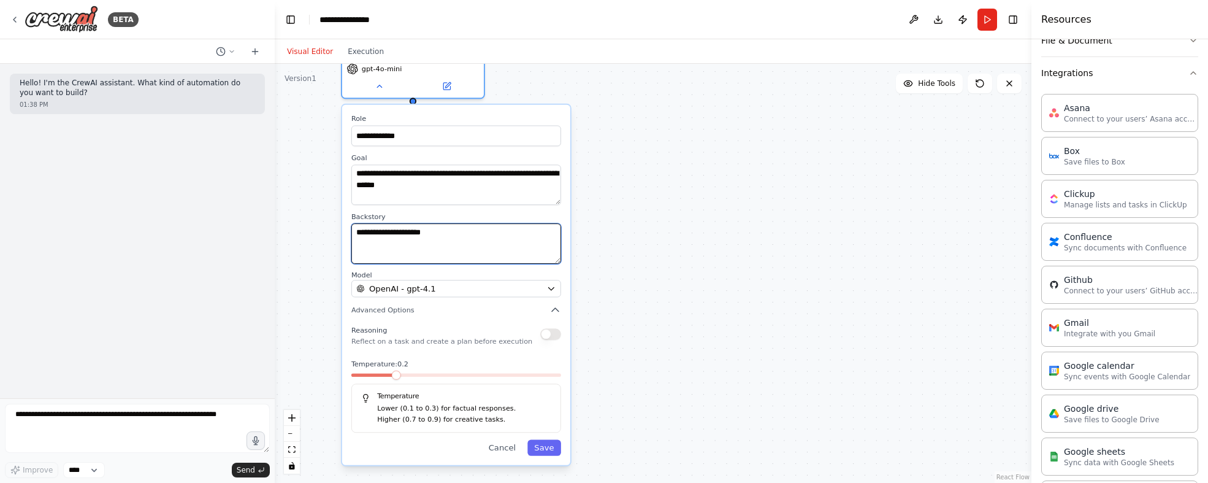
click at [459, 235] on textarea "**********" at bounding box center [456, 243] width 210 height 40
paste textarea "**********"
type textarea "**********"
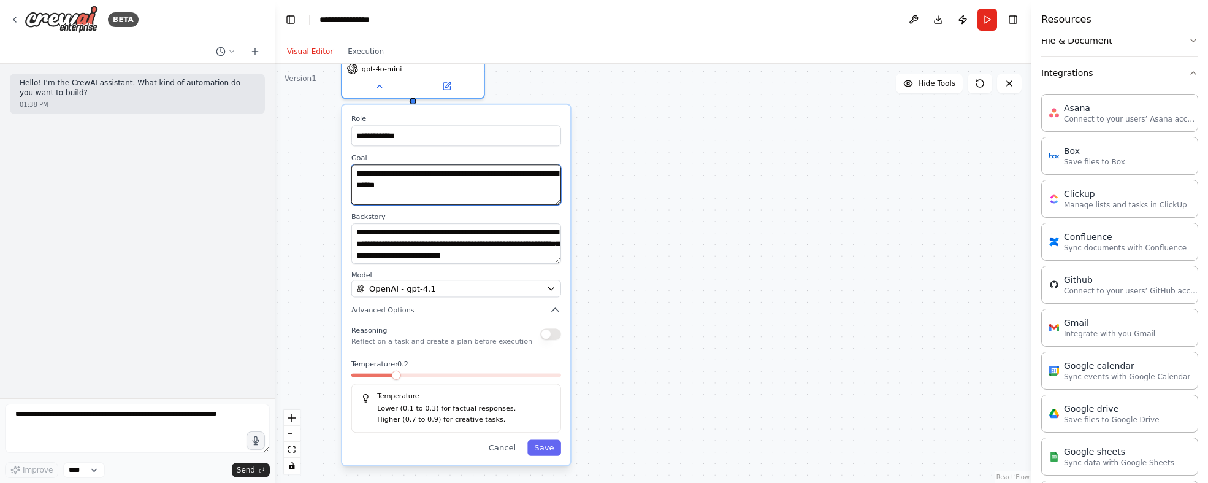
click at [465, 185] on textarea "**********" at bounding box center [456, 184] width 210 height 40
paste textarea "**********"
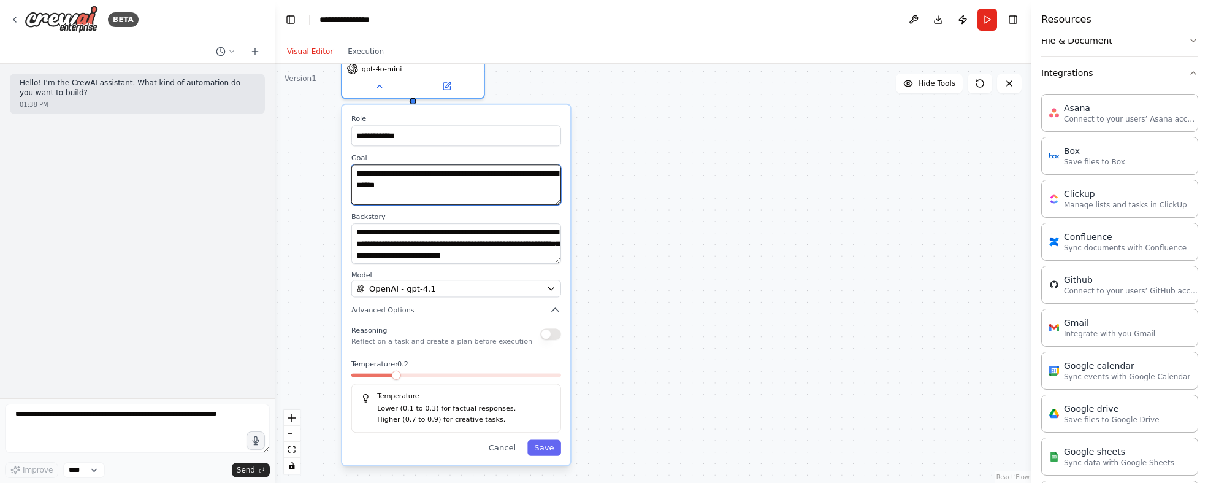
scroll to position [1727, 0]
type textarea "**********"
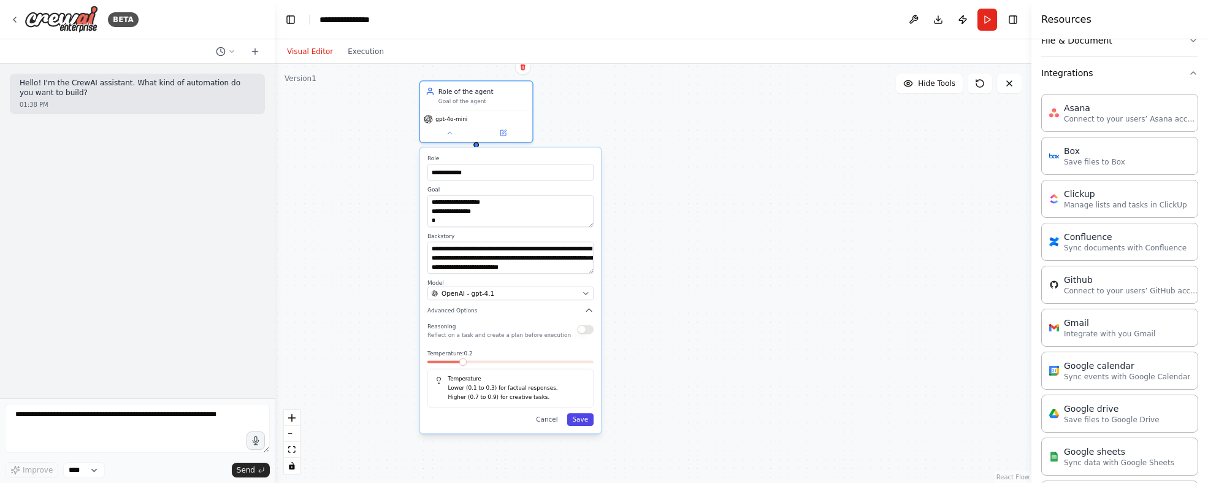
click at [581, 423] on button "Save" at bounding box center [580, 419] width 26 height 13
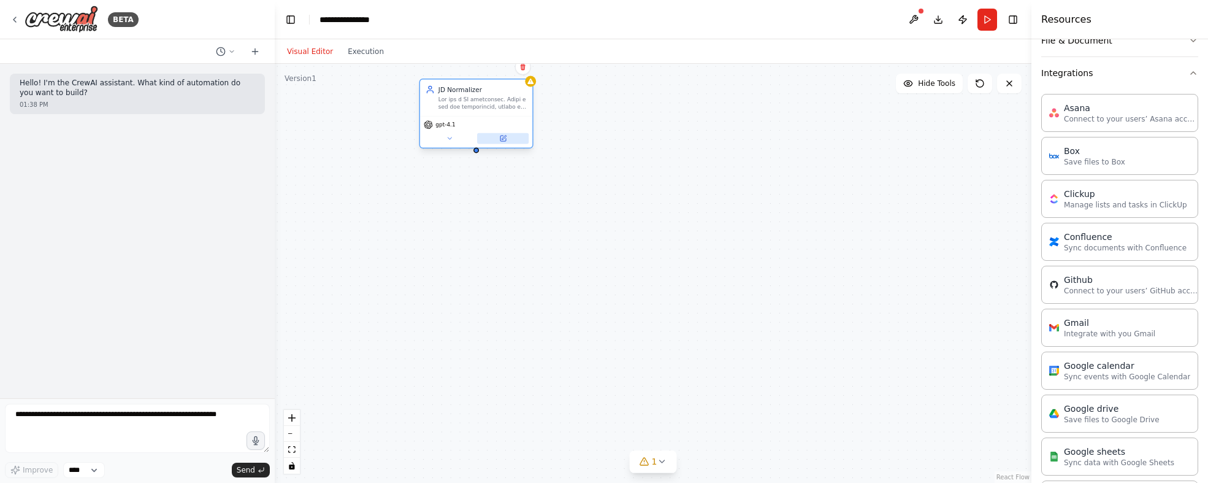
click at [505, 139] on icon at bounding box center [504, 139] width 6 height 6
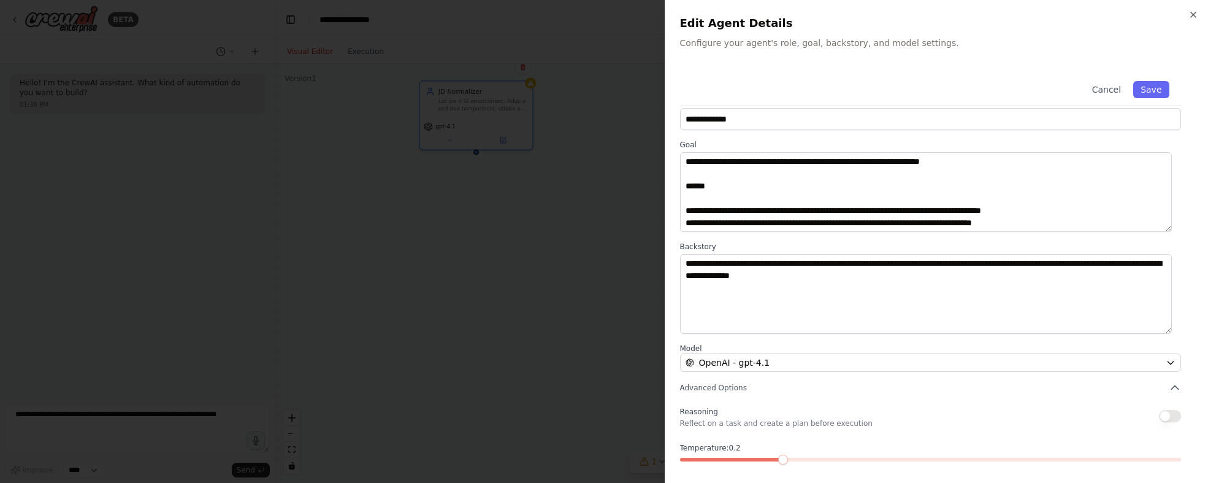
scroll to position [13, 0]
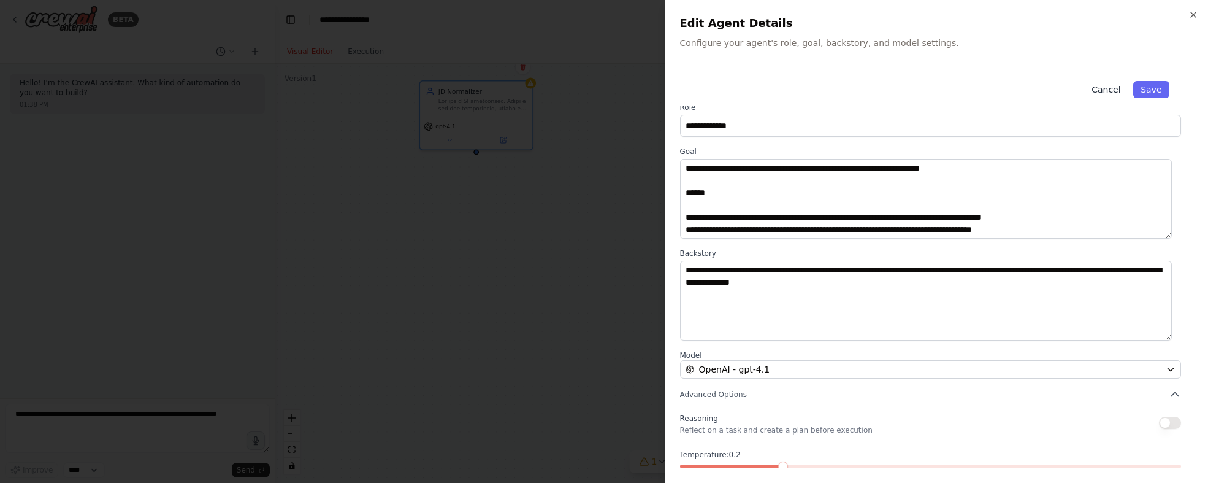
click at [1097, 94] on button "Cancel" at bounding box center [1106, 89] width 44 height 17
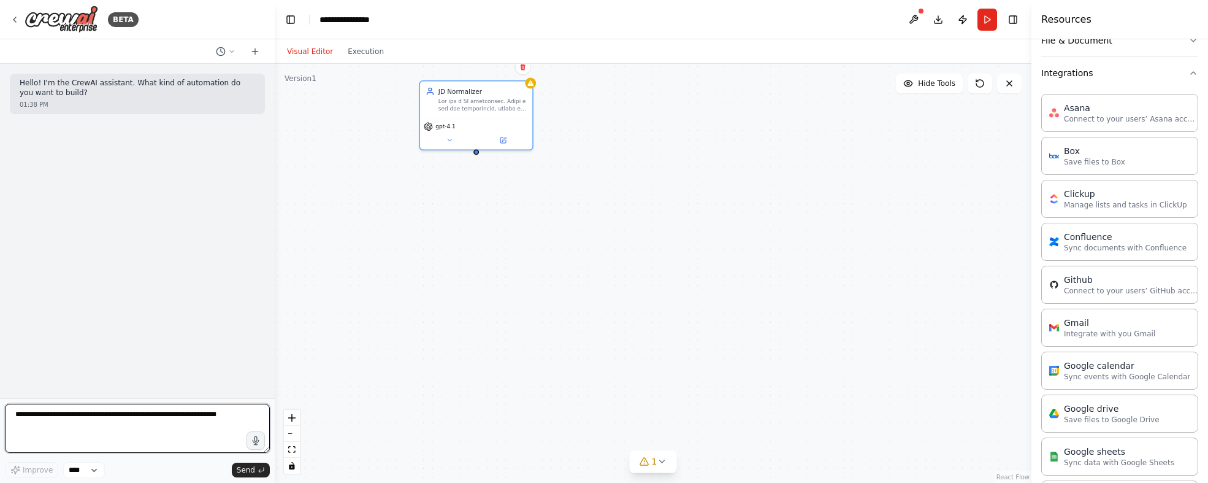
click at [94, 415] on textarea at bounding box center [137, 428] width 265 height 49
type textarea "**********"
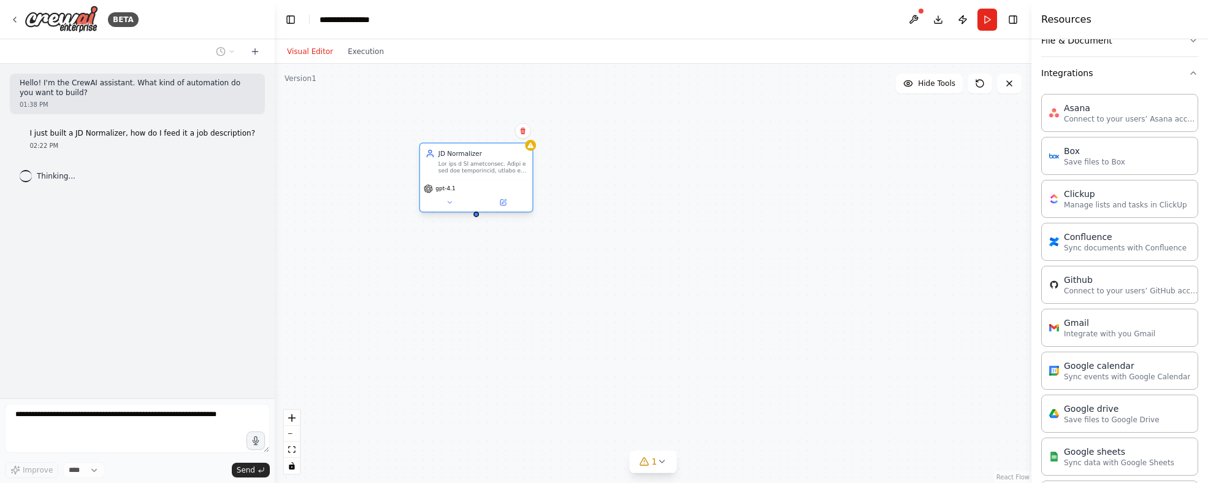
drag, startPoint x: 483, startPoint y: 107, endPoint x: 483, endPoint y: 169, distance: 62.0
click at [483, 169] on div at bounding box center [483, 167] width 88 height 15
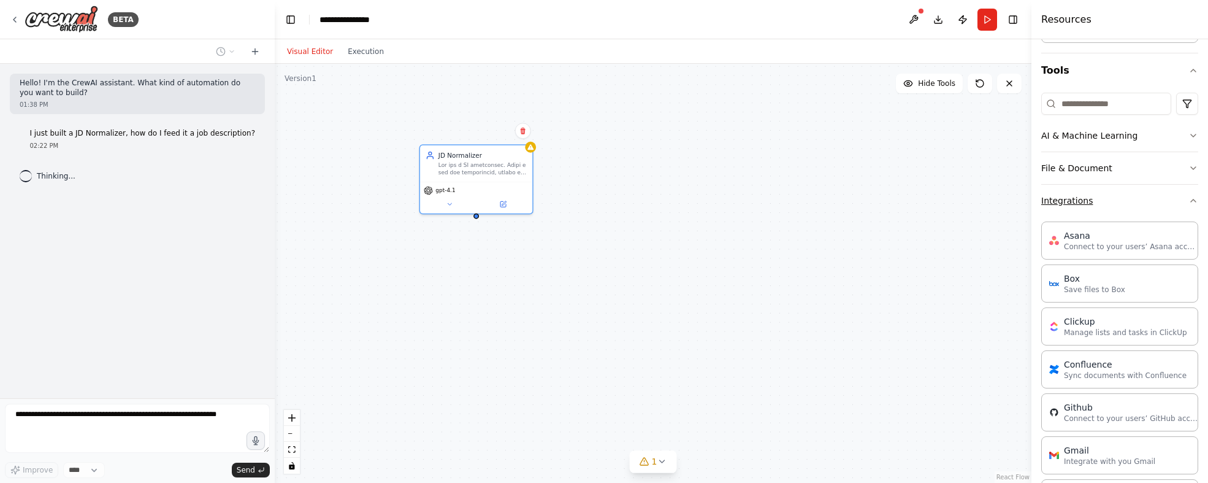
scroll to position [0, 0]
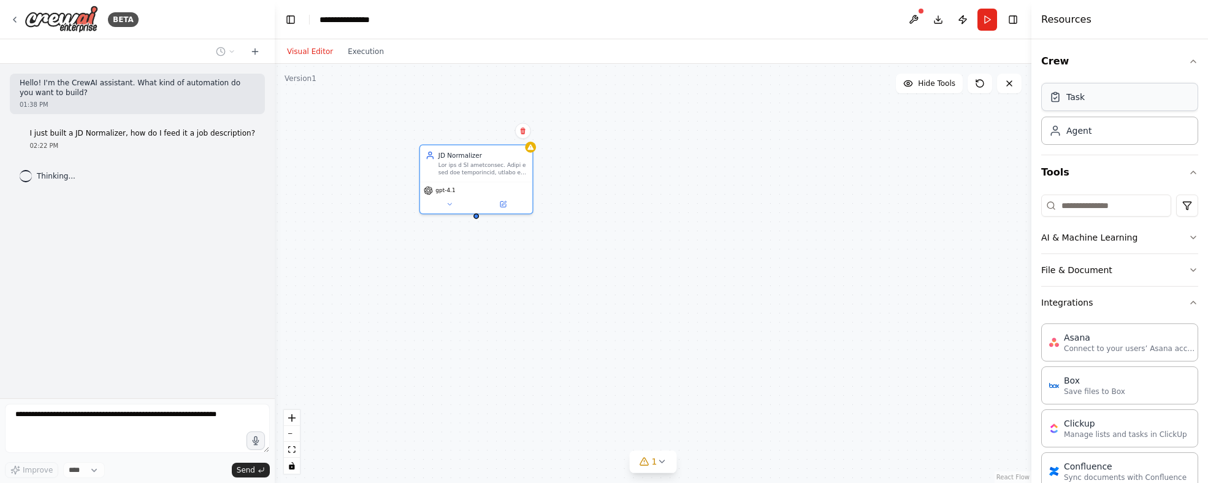
click at [1116, 99] on div "Task" at bounding box center [1120, 97] width 157 height 28
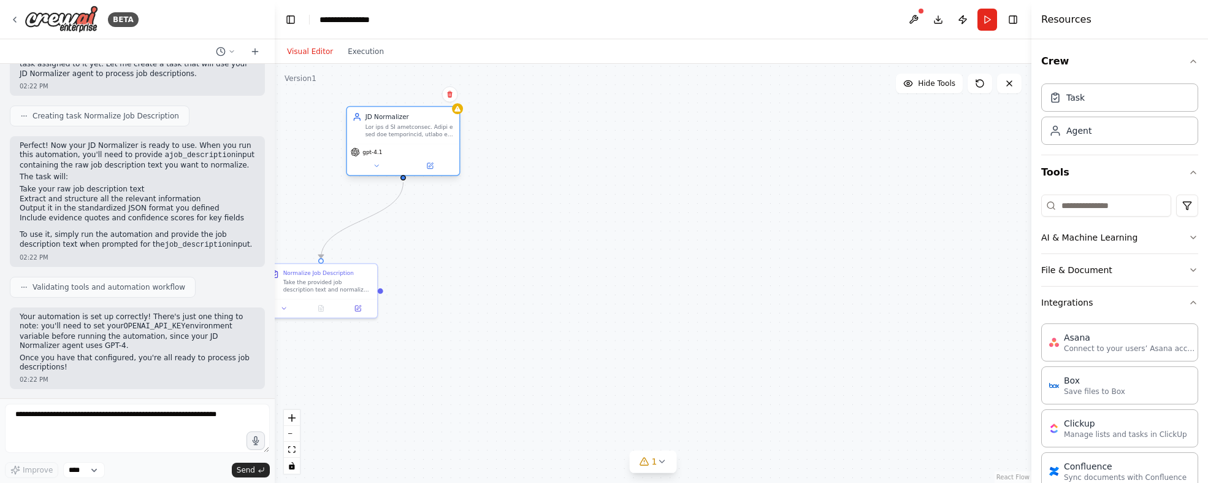
scroll to position [152, 0]
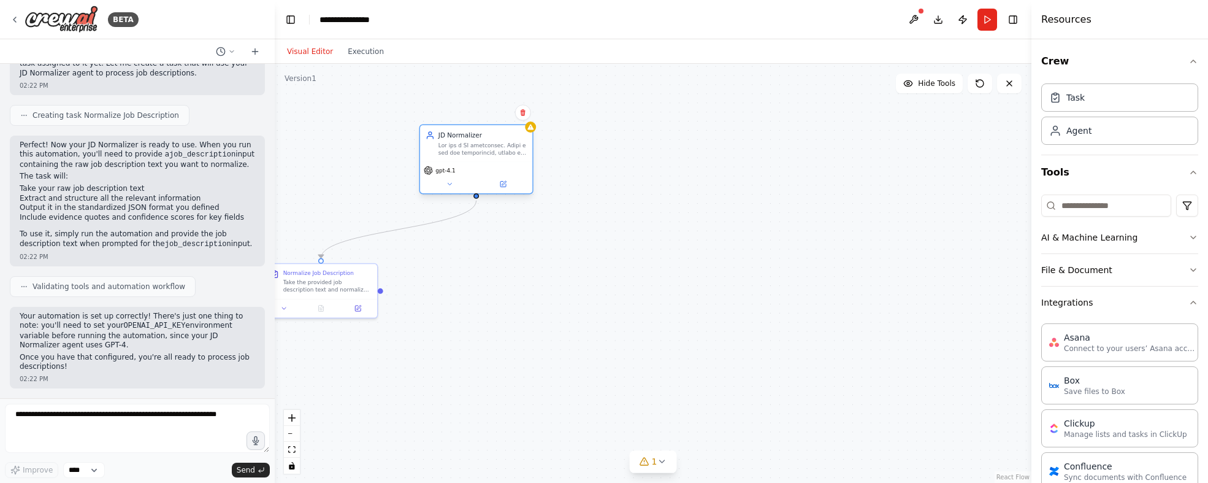
drag, startPoint x: 334, startPoint y: 106, endPoint x: 492, endPoint y: 153, distance: 165.0
click at [492, 153] on div at bounding box center [483, 149] width 88 height 15
drag, startPoint x: 356, startPoint y: 281, endPoint x: 483, endPoint y: 261, distance: 128.6
click at [483, 261] on div "Take the provided job description text and normalize it into the structured JSO…" at bounding box center [492, 265] width 88 height 15
click at [483, 267] on div "Take the provided job description text and normalize it into the structured JSO…" at bounding box center [492, 265] width 88 height 15
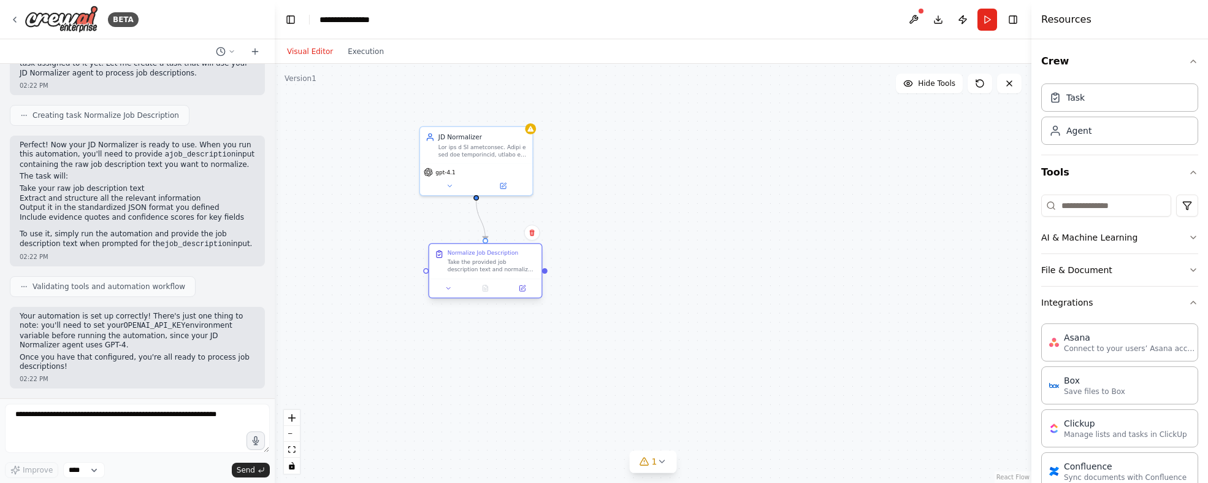
click at [483, 267] on div "Take the provided job description text and normalize it into the structured JSO…" at bounding box center [492, 265] width 88 height 15
click at [508, 261] on div "Take the provided job description text and normalize it into the structured JSO…" at bounding box center [492, 265] width 88 height 15
click at [521, 287] on icon at bounding box center [523, 288] width 6 height 6
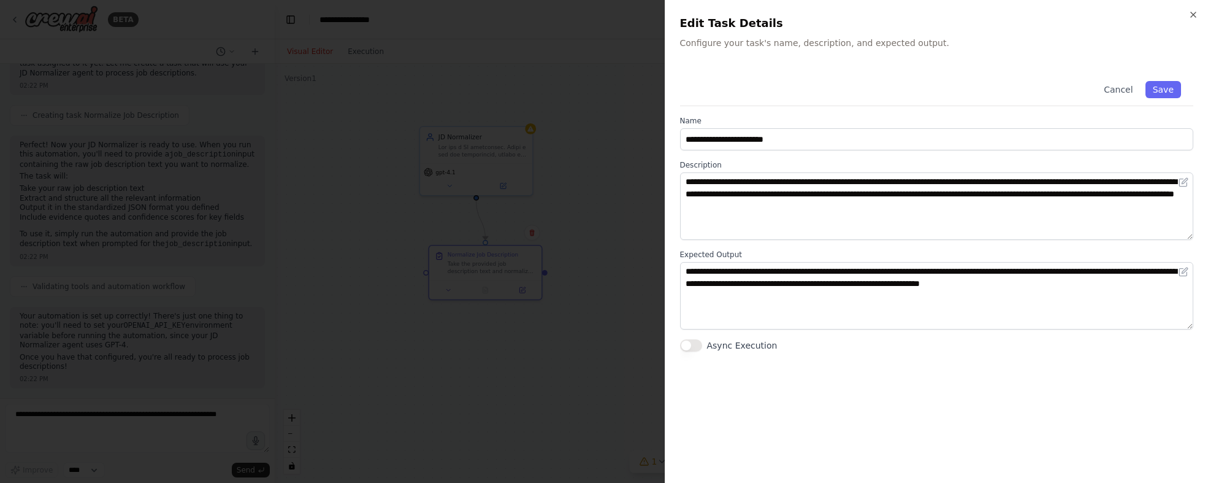
click at [480, 270] on div at bounding box center [604, 241] width 1208 height 483
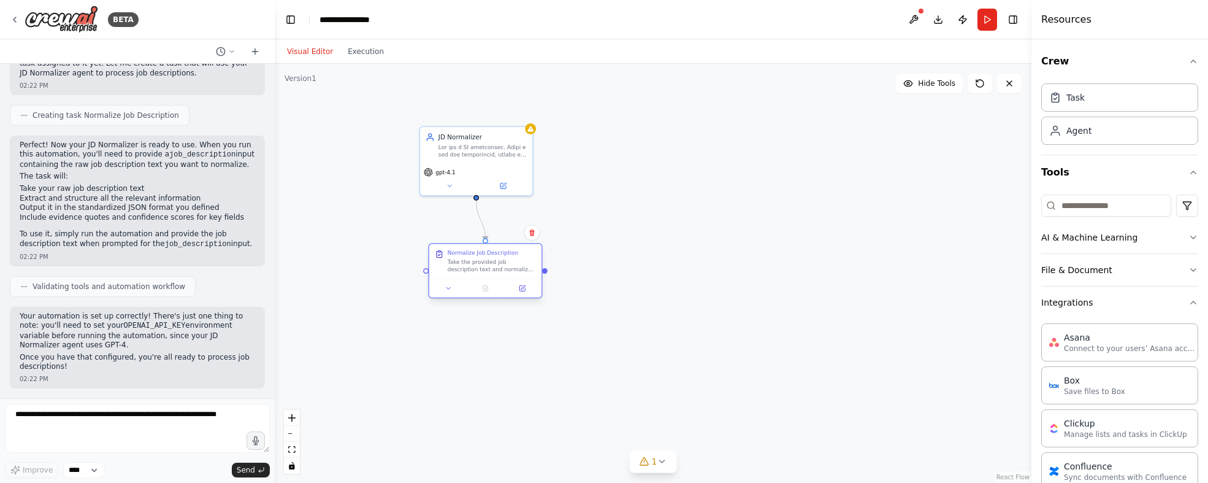
click at [490, 270] on div "Take the provided job description text and normalize it into the structured JSO…" at bounding box center [492, 265] width 88 height 15
click at [528, 295] on div at bounding box center [485, 287] width 112 height 19
click at [525, 290] on icon at bounding box center [523, 288] width 6 height 6
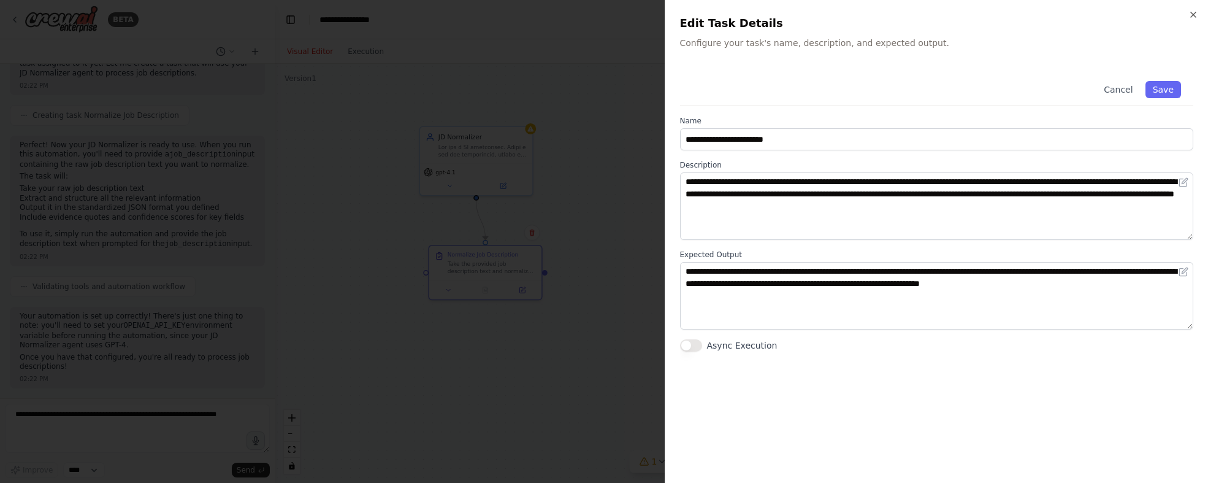
click at [779, 163] on label "Description" at bounding box center [937, 165] width 514 height 10
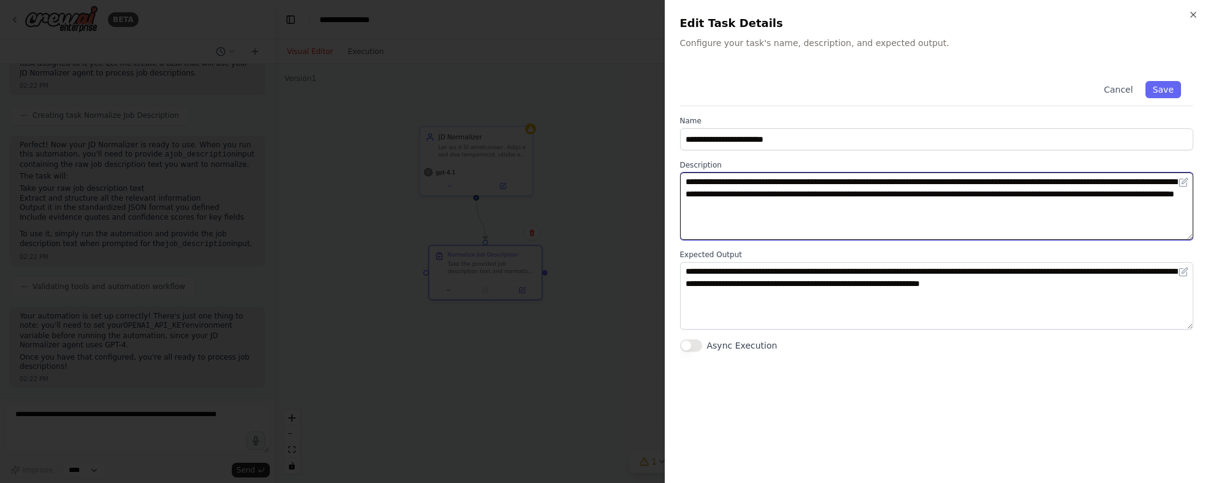
click at [876, 206] on textarea "**********" at bounding box center [937, 205] width 514 height 67
click at [1013, 218] on textarea "**********" at bounding box center [937, 205] width 514 height 67
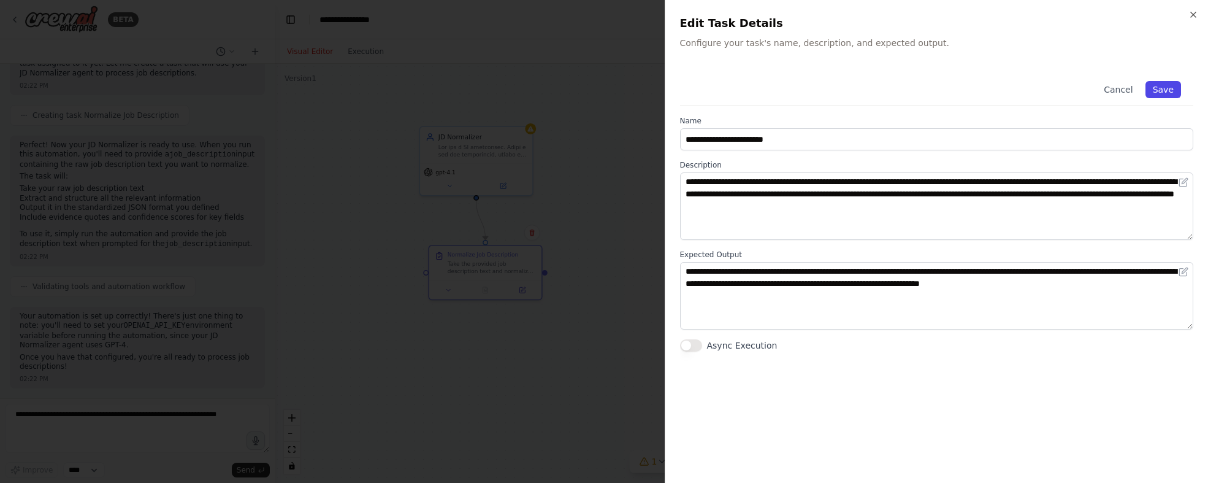
click at [1165, 88] on button "Save" at bounding box center [1164, 89] width 36 height 17
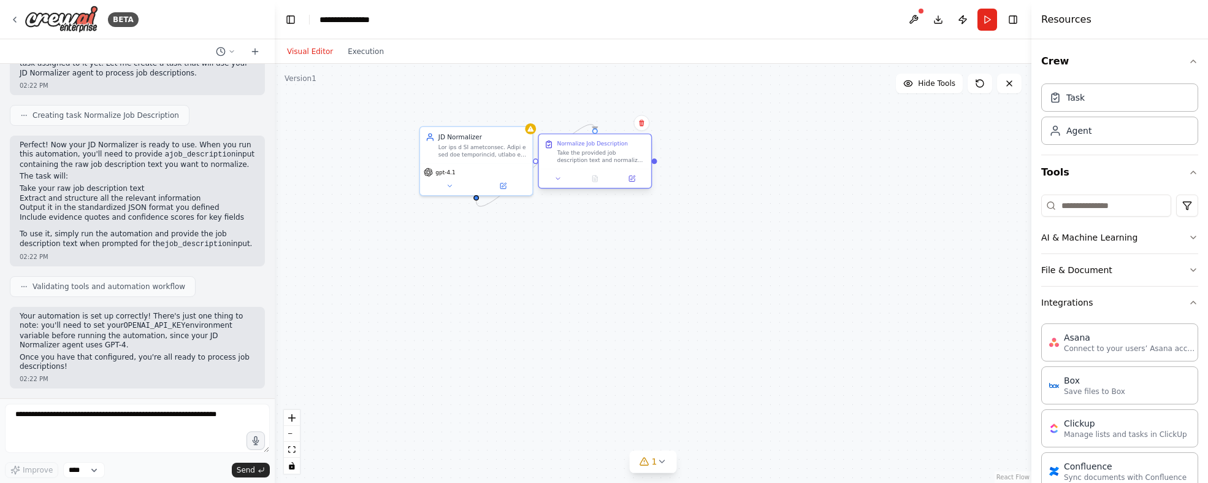
drag, startPoint x: 489, startPoint y: 268, endPoint x: 620, endPoint y: 148, distance: 177.5
click at [620, 149] on div "Take the provided job description text and normalize it into the structured JSO…" at bounding box center [601, 156] width 88 height 15
drag, startPoint x: 485, startPoint y: 148, endPoint x: 501, endPoint y: 153, distance: 16.9
click at [501, 153] on div at bounding box center [501, 149] width 88 height 15
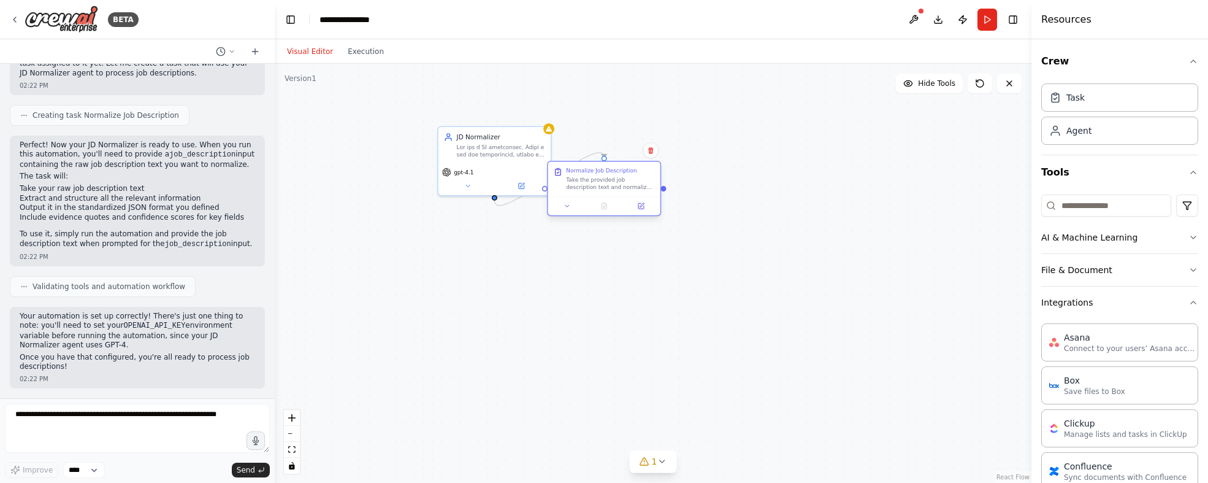
drag, startPoint x: 592, startPoint y: 156, endPoint x: 559, endPoint y: 220, distance: 71.9
click at [576, 197] on div "Normalize Job Description Take the provided job description text and normalize …" at bounding box center [604, 179] width 112 height 35
click at [351, 25] on div "**********" at bounding box center [351, 19] width 63 height 12
click at [296, 25] on button "Toggle Left Sidebar" at bounding box center [290, 19] width 17 height 17
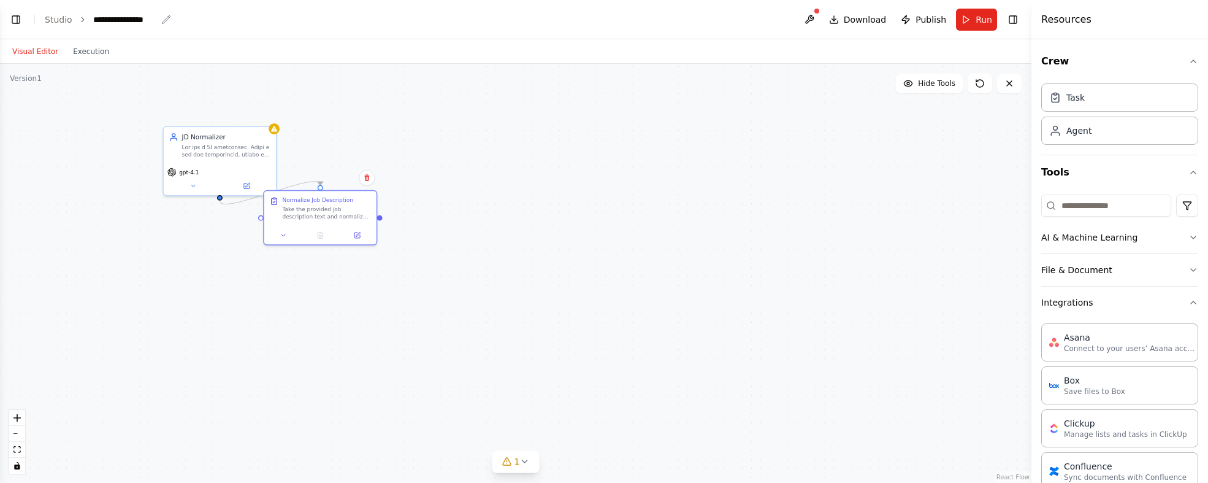
click at [128, 24] on div "**********" at bounding box center [124, 19] width 63 height 12
click at [61, 25] on li "Studio" at bounding box center [59, 19] width 28 height 12
click at [58, 17] on link "Studio" at bounding box center [59, 20] width 28 height 10
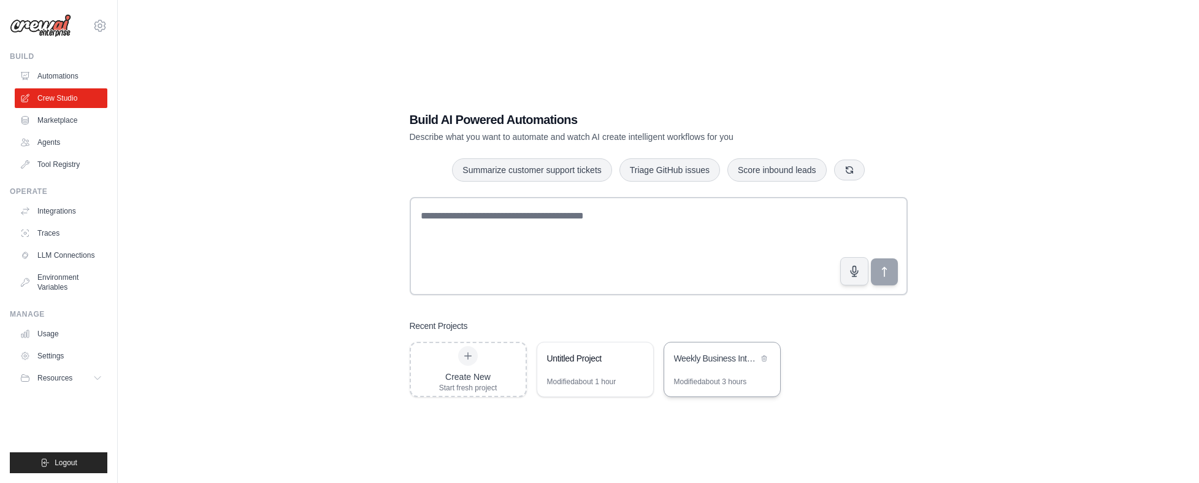
click at [721, 367] on div "Weekly Business Intelligence & Reporting System" at bounding box center [722, 359] width 116 height 34
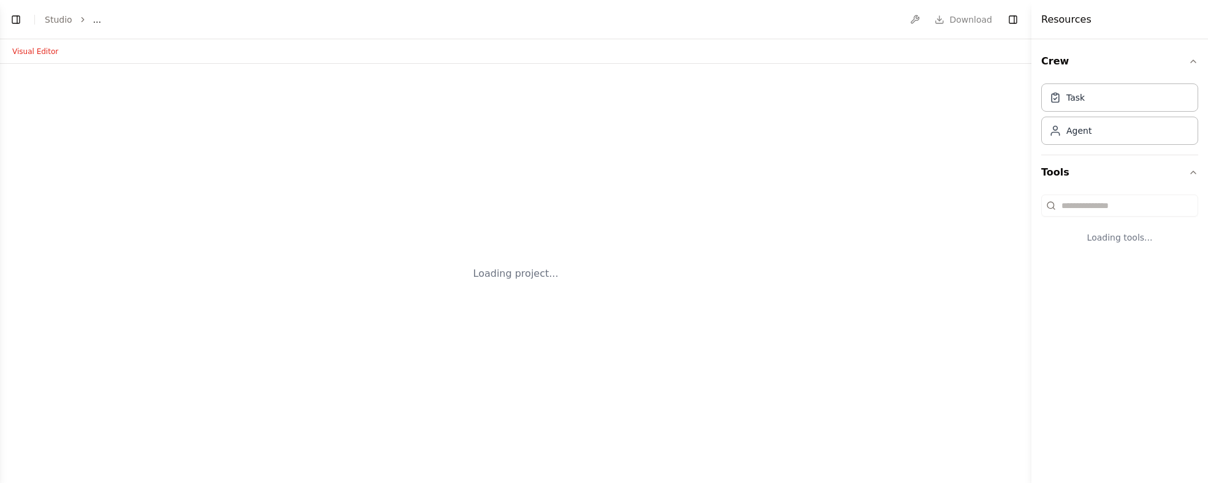
select select "****"
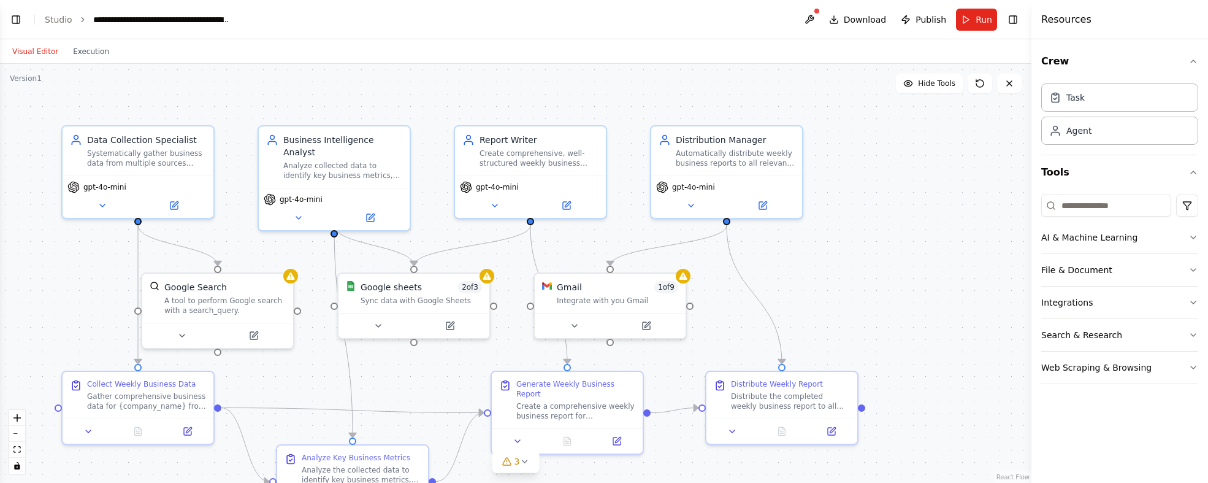
scroll to position [1140, 0]
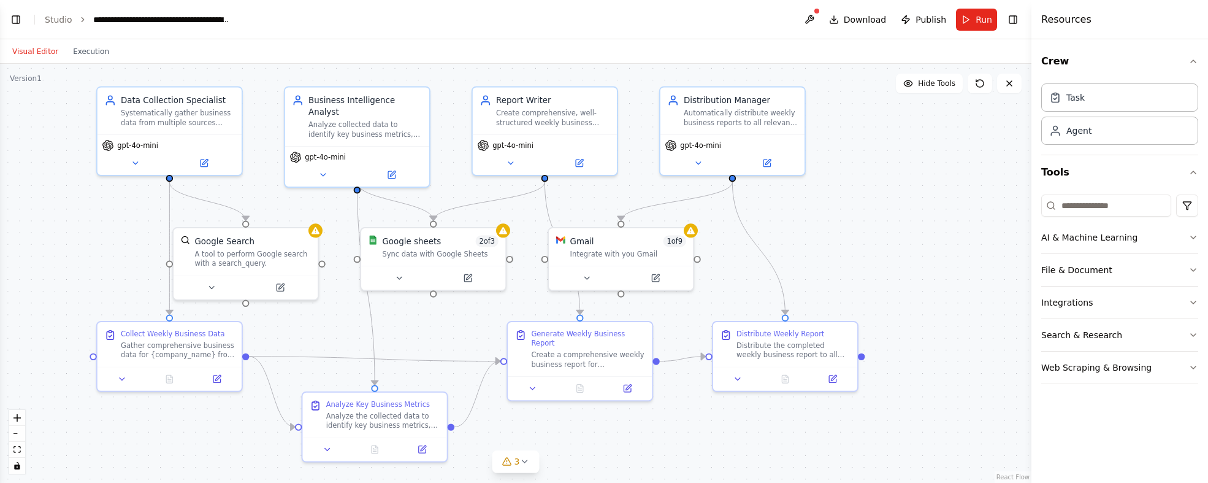
drag, startPoint x: 871, startPoint y: 289, endPoint x: 872, endPoint y: 241, distance: 47.9
click at [872, 241] on div ".deletable-edge-delete-btn { width: 20px; height: 20px; border: 0px solid #ffff…" at bounding box center [516, 273] width 1032 height 419
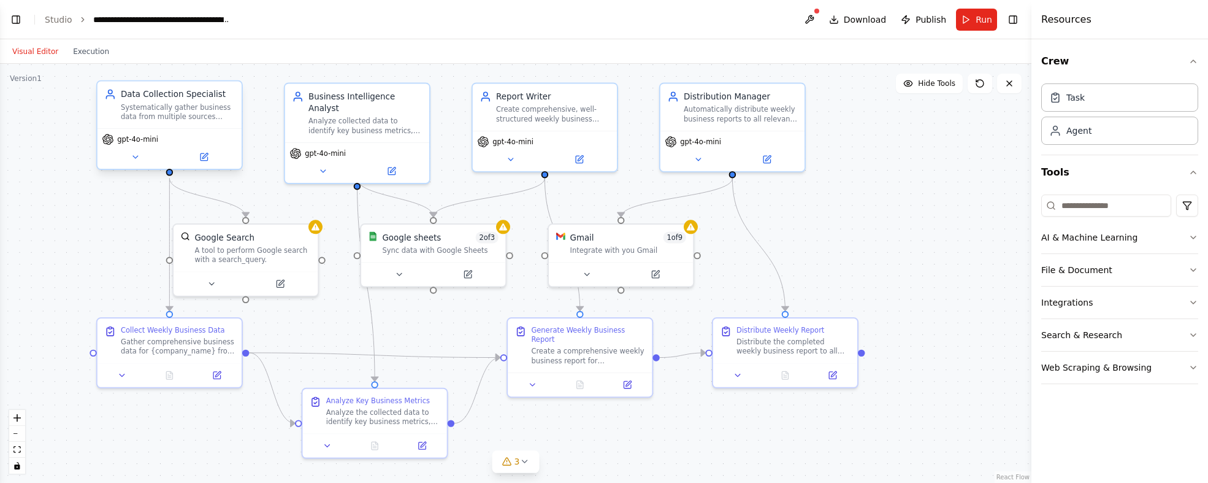
click at [205, 110] on div "Systematically gather business data from multiple sources including web researc…" at bounding box center [178, 111] width 114 height 19
click at [203, 155] on icon at bounding box center [205, 156] width 6 height 6
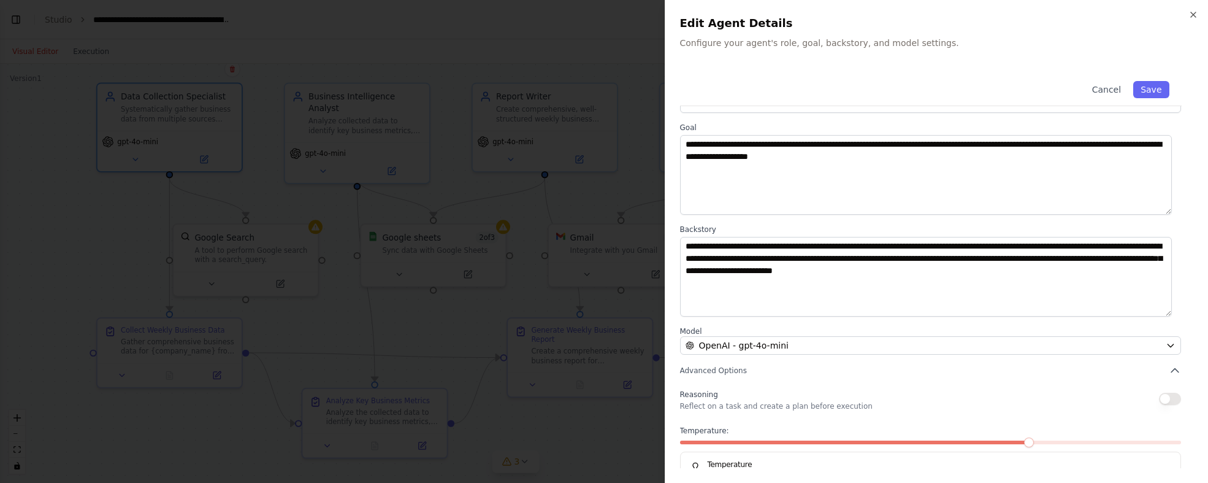
scroll to position [0, 0]
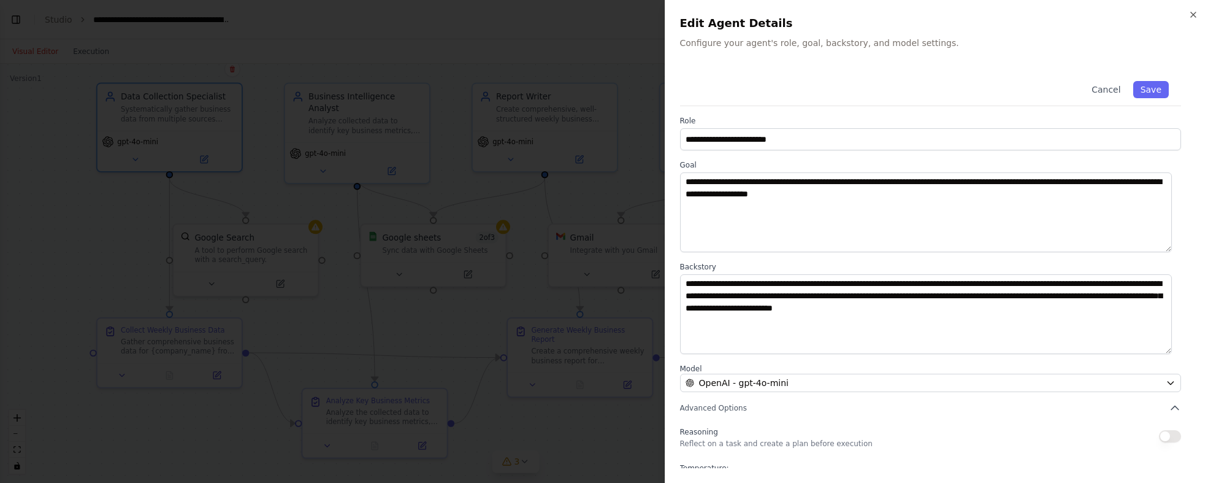
click at [1186, 13] on div "**********" at bounding box center [937, 241] width 544 height 483
click at [1195, 17] on icon "button" at bounding box center [1194, 15] width 10 height 10
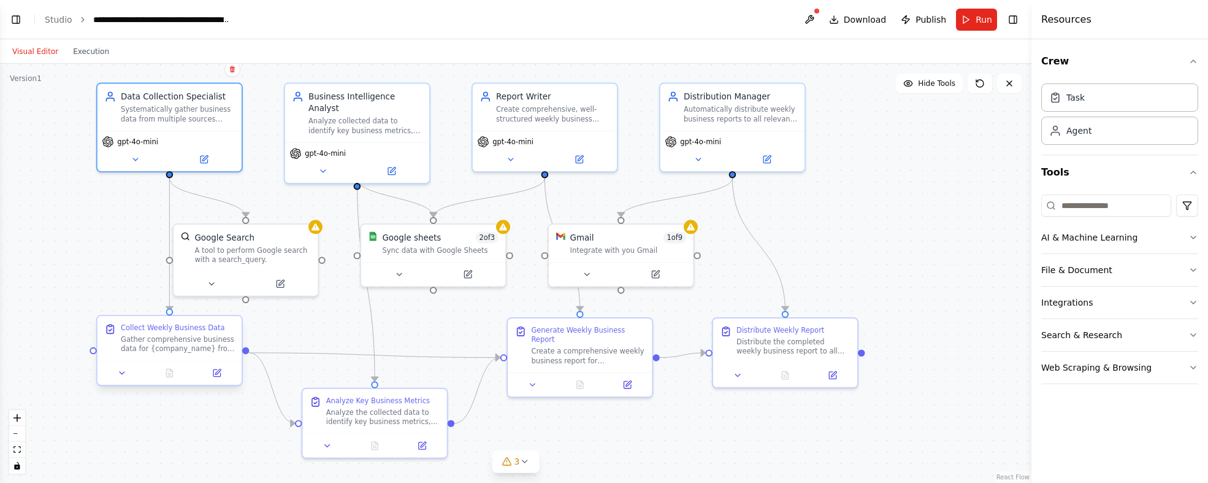
click at [181, 339] on div "Gather comprehensive business data for {company_name} from multiple sources inc…" at bounding box center [178, 344] width 114 height 19
click at [442, 252] on div "Sync data with Google Sheets" at bounding box center [440, 248] width 116 height 9
click at [53, 23] on link "Studio" at bounding box center [59, 20] width 28 height 10
